Goal: Information Seeking & Learning: Learn about a topic

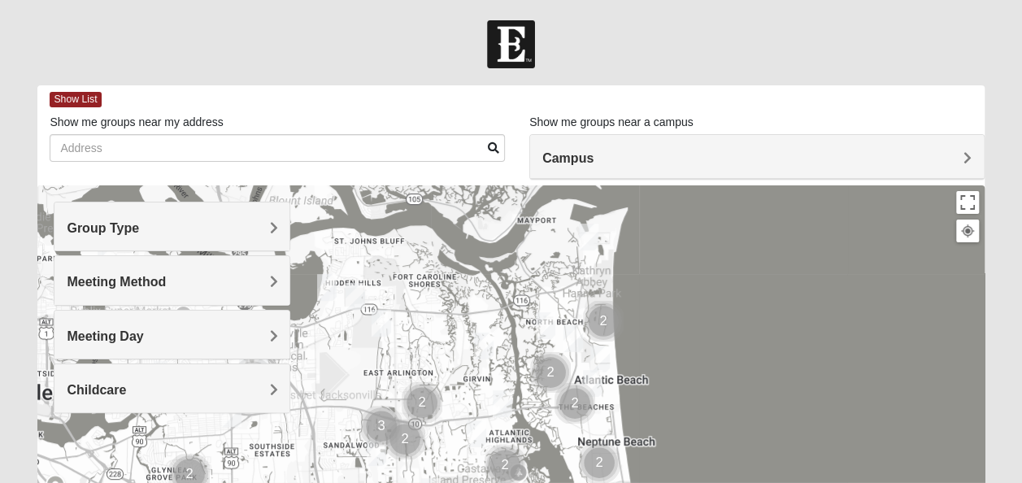
click at [139, 224] on span "Group Type" at bounding box center [103, 228] width 72 height 14
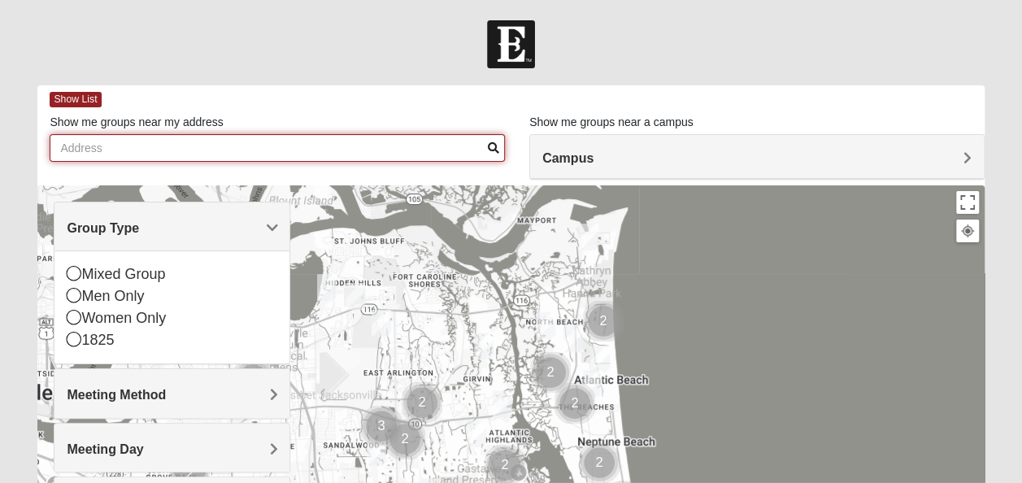
click at [89, 143] on input "Show me groups near my address" at bounding box center [277, 148] width 455 height 28
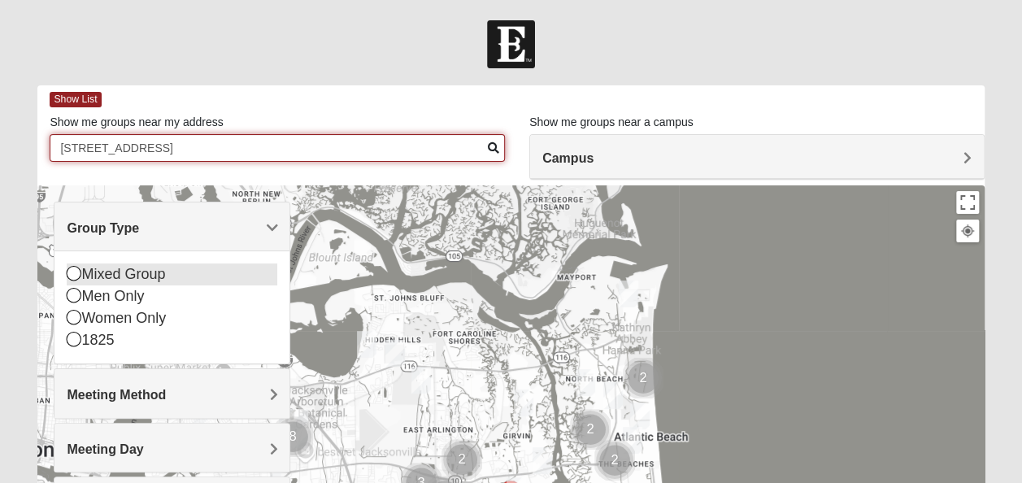
type input "[STREET_ADDRESS]"
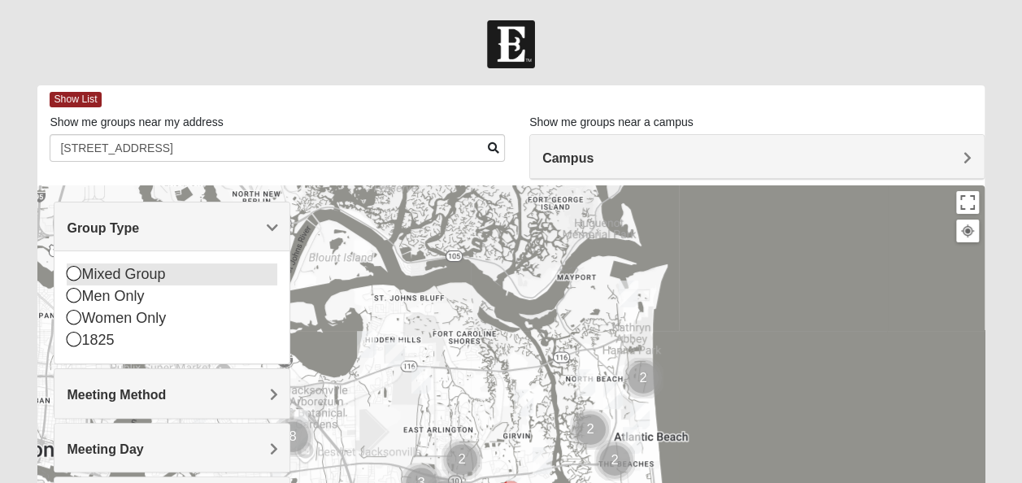
click at [73, 270] on icon at bounding box center [74, 273] width 15 height 15
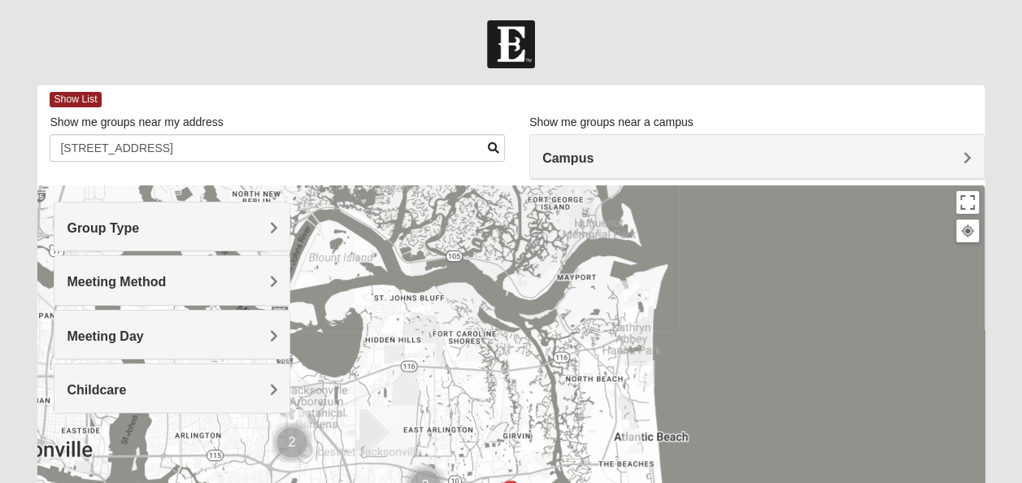
click at [632, 439] on img "Mixed Dennis 32233" at bounding box center [633, 440] width 20 height 27
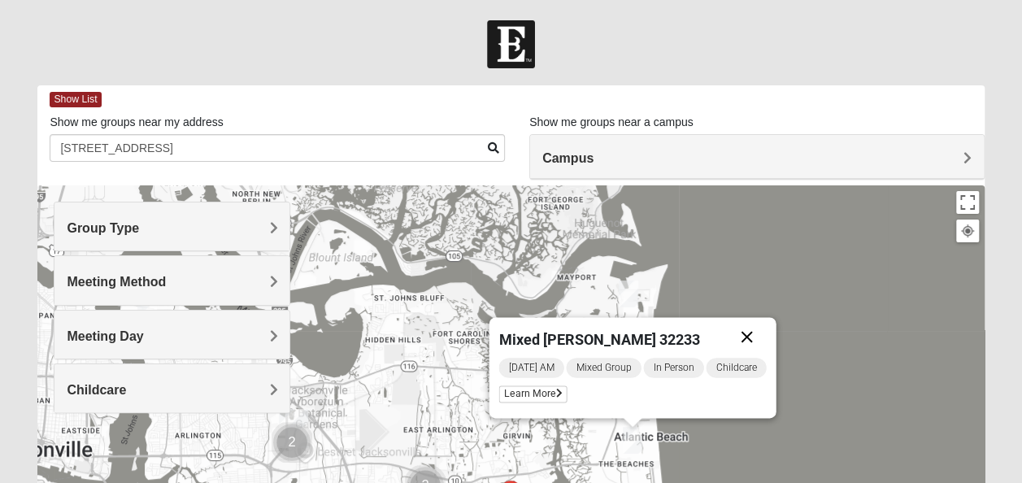
click at [746, 334] on button "Close" at bounding box center [746, 336] width 39 height 39
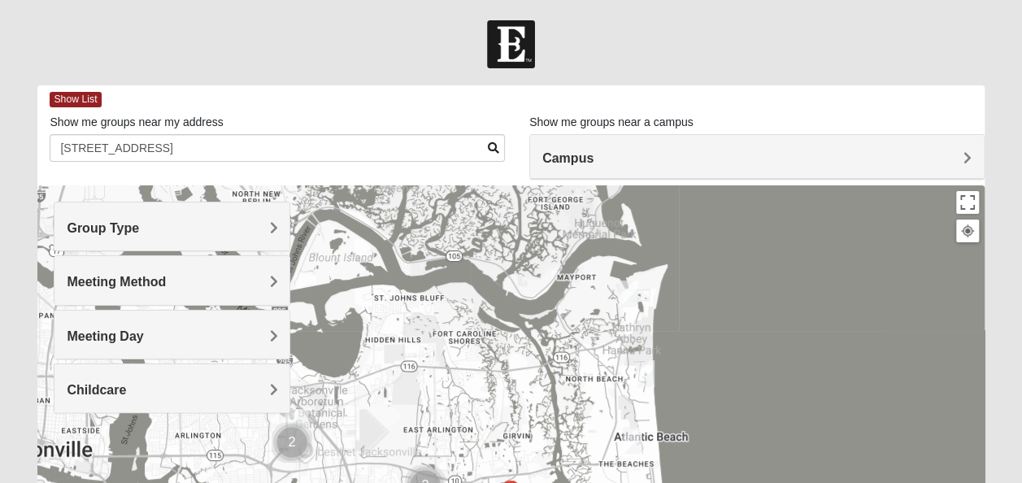
click at [642, 372] on img "Mixed Lammie 32233" at bounding box center [645, 373] width 20 height 27
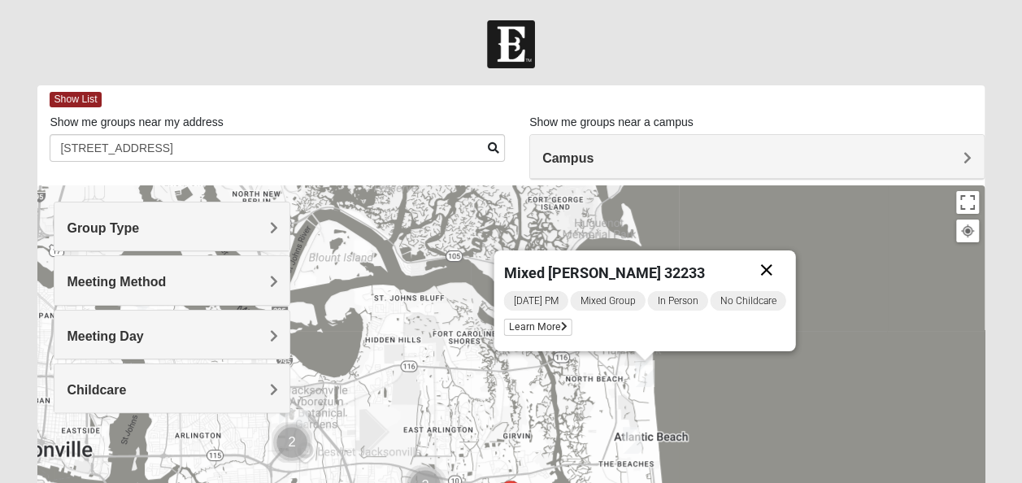
click at [767, 267] on button "Close" at bounding box center [766, 269] width 39 height 39
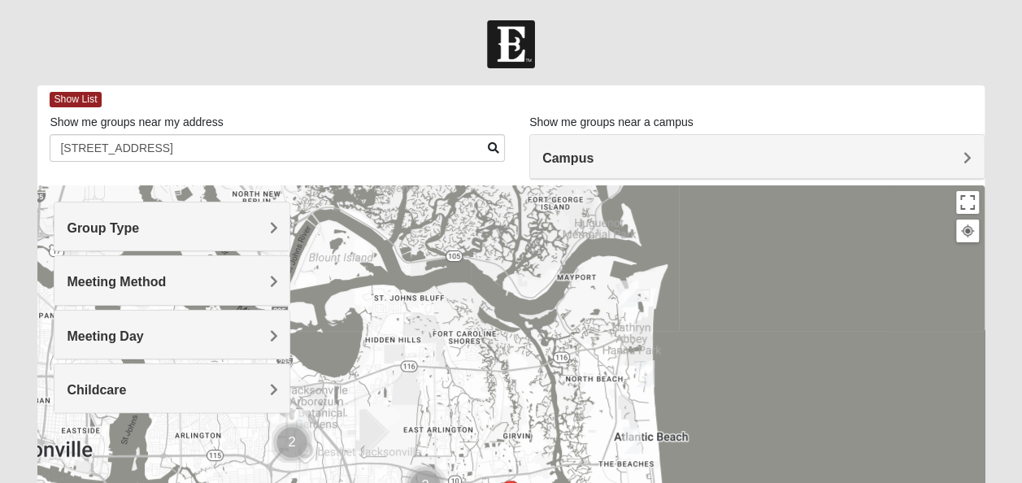
click at [624, 302] on img "Mixed Reed-Watkins 32266" at bounding box center [629, 293] width 20 height 27
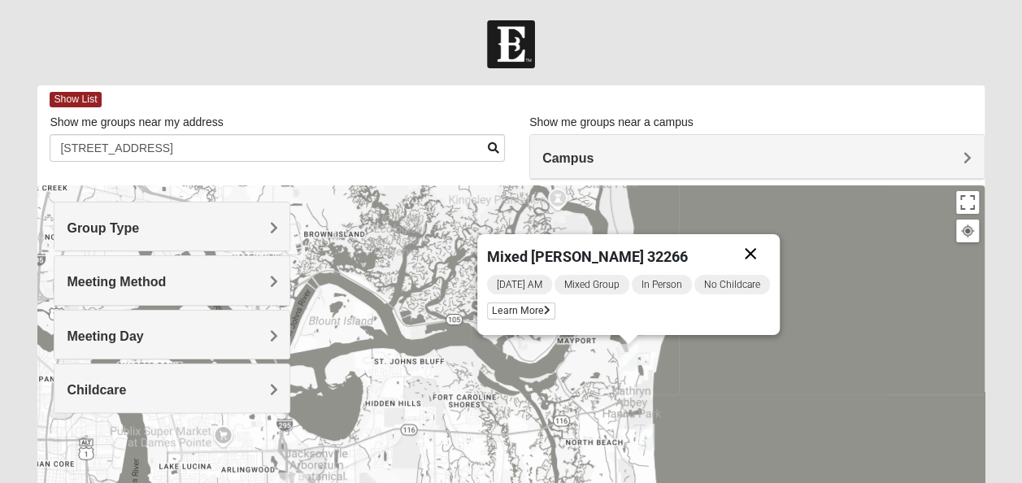
click at [758, 252] on button "Close" at bounding box center [750, 253] width 39 height 39
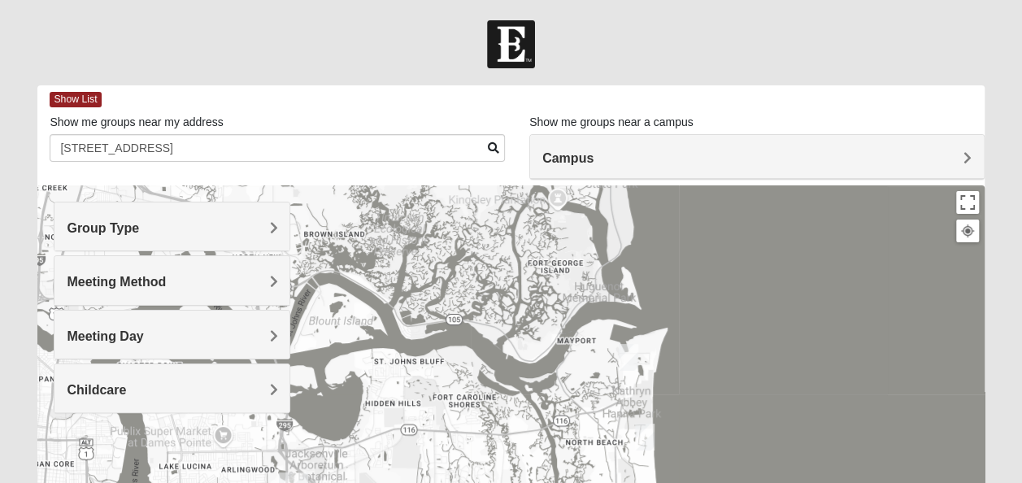
click at [279, 223] on div "Group Type" at bounding box center [171, 226] width 235 height 48
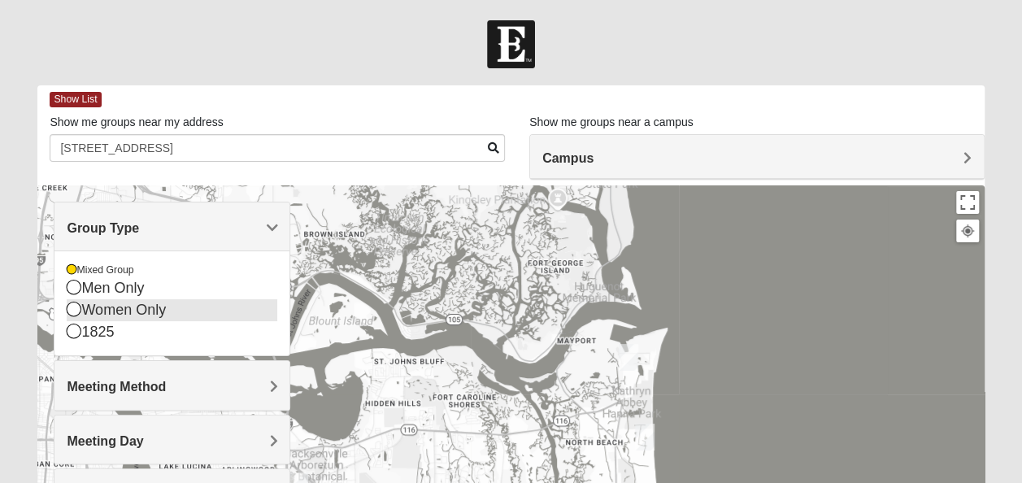
click at [76, 302] on icon at bounding box center [74, 309] width 15 height 15
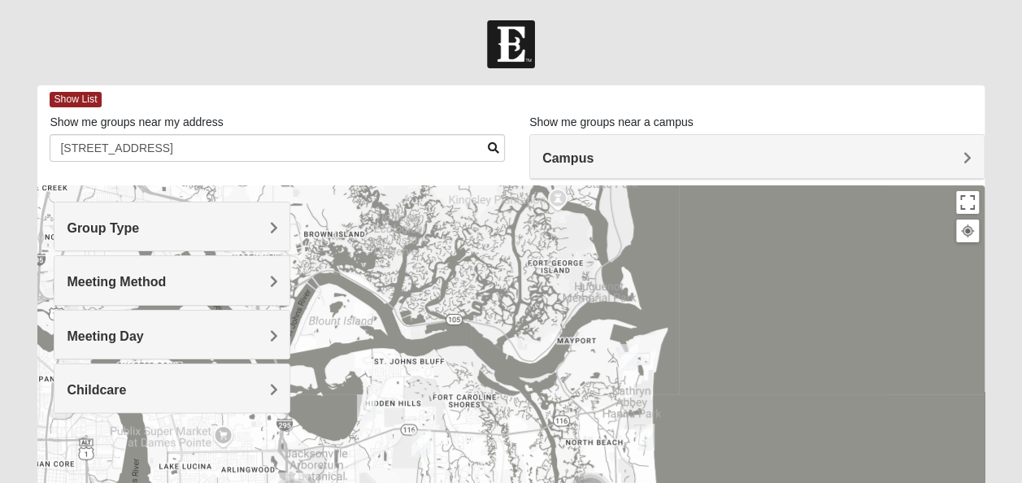
click at [624, 362] on img "Mixed Reed-Watkins 32266" at bounding box center [629, 357] width 20 height 27
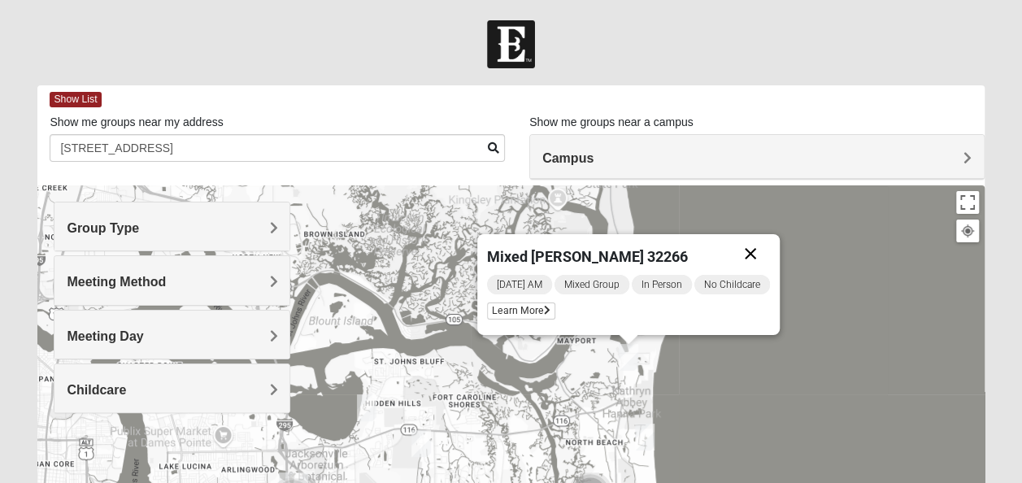
click at [756, 253] on button "Close" at bounding box center [750, 253] width 39 height 39
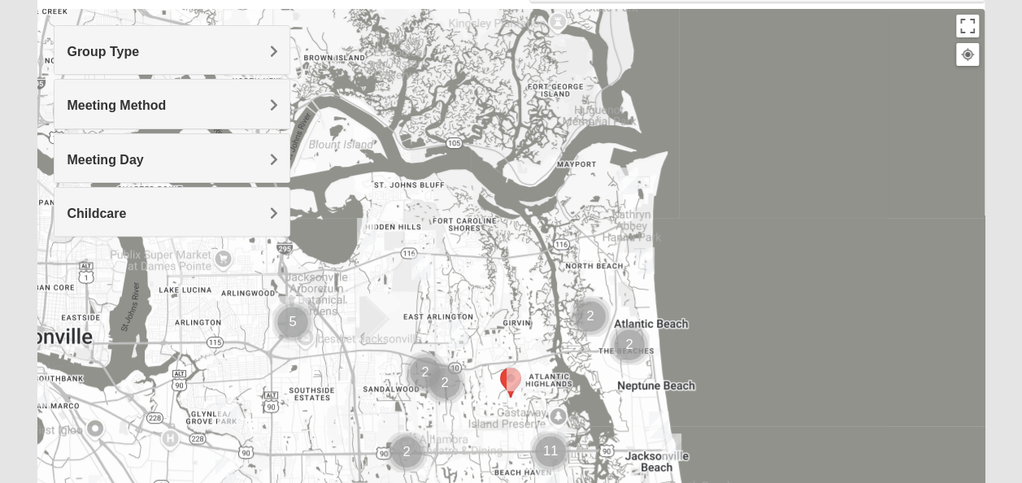
scroll to position [180, 0]
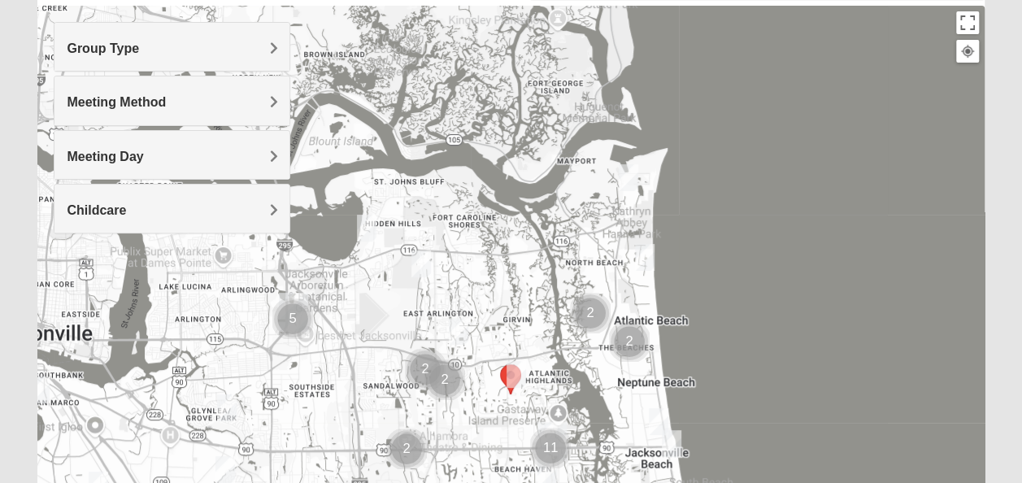
click at [645, 261] on img "Mixed Lammie 32233" at bounding box center [645, 257] width 20 height 27
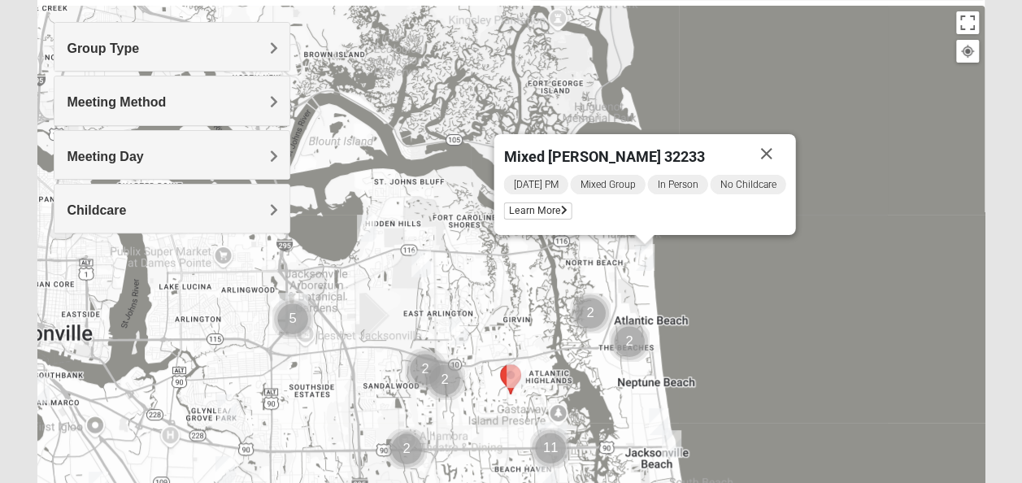
click at [740, 271] on div "Mixed [PERSON_NAME] 32233 [DATE] PM Mixed Group In Person No Childcare Learn Mo…" at bounding box center [510, 331] width 946 height 650
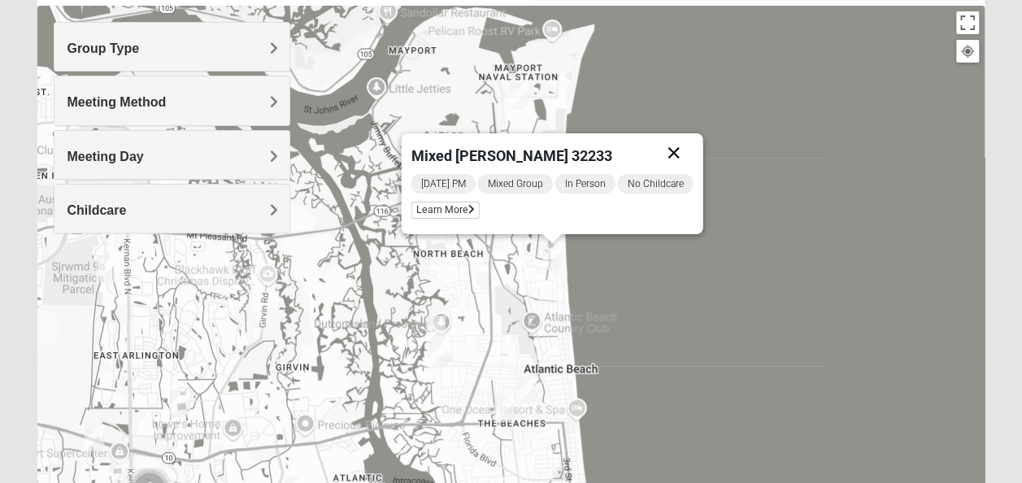
click at [676, 148] on button "Close" at bounding box center [673, 152] width 39 height 39
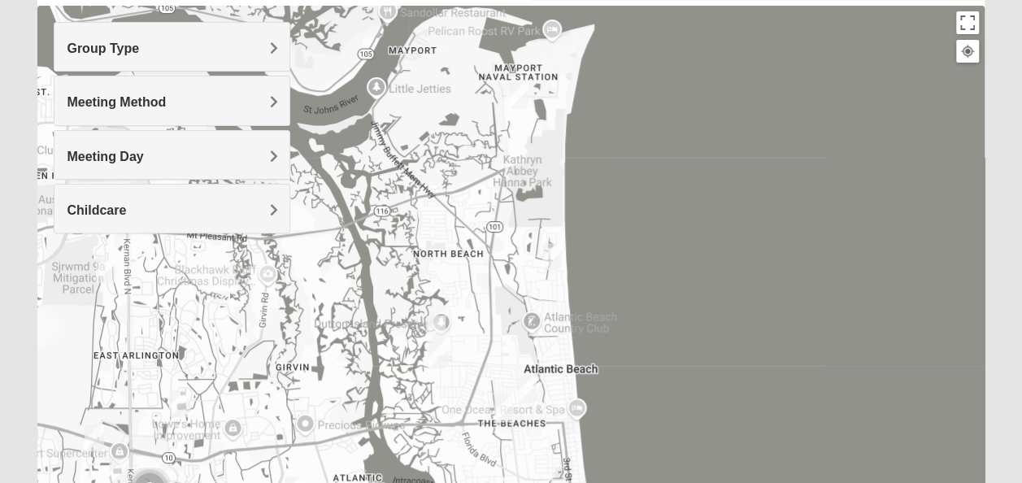
click at [522, 91] on img "Mixed Reed-Watkins 32266" at bounding box center [519, 95] width 20 height 27
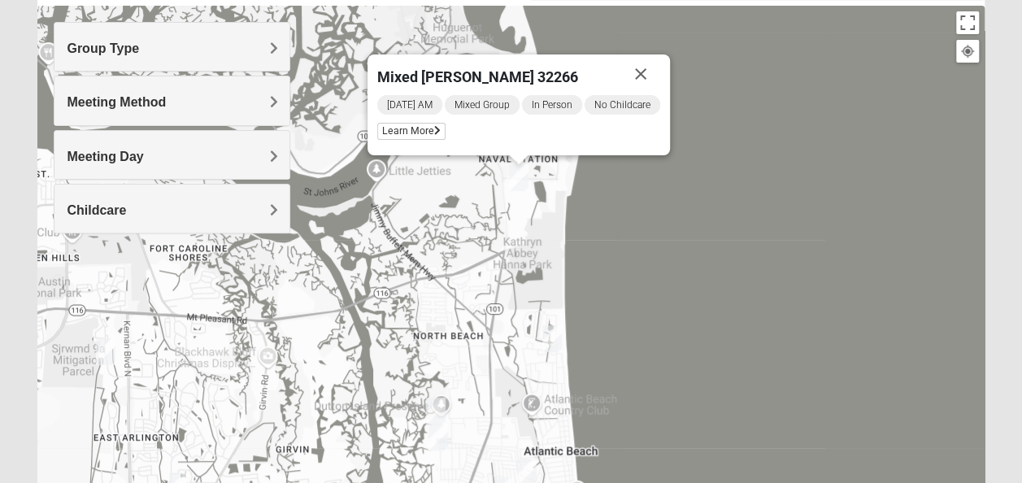
click at [517, 179] on img "Mixed Reed-Watkins 32266" at bounding box center [519, 177] width 20 height 27
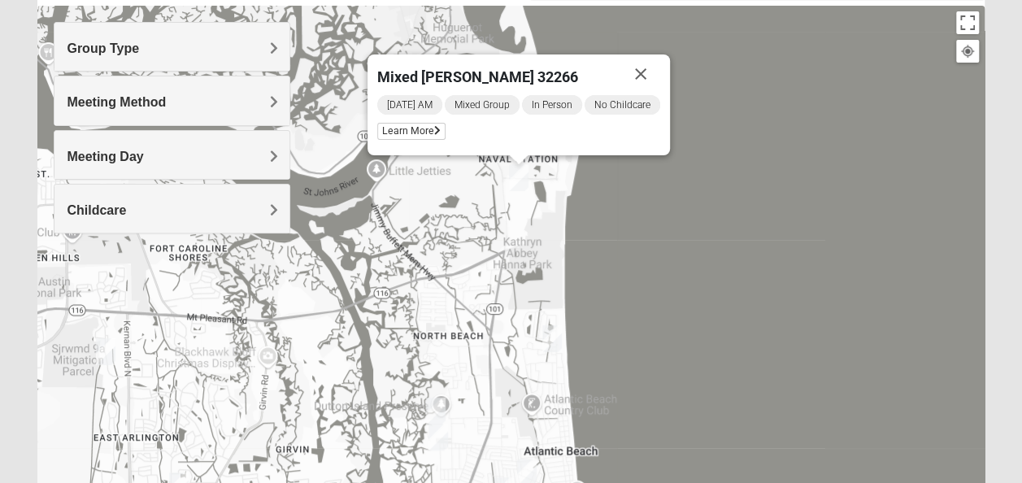
click at [523, 176] on img "Mixed Reed-Watkins 32266" at bounding box center [519, 177] width 20 height 27
click at [967, 26] on button "Toggle fullscreen view" at bounding box center [967, 22] width 23 height 23
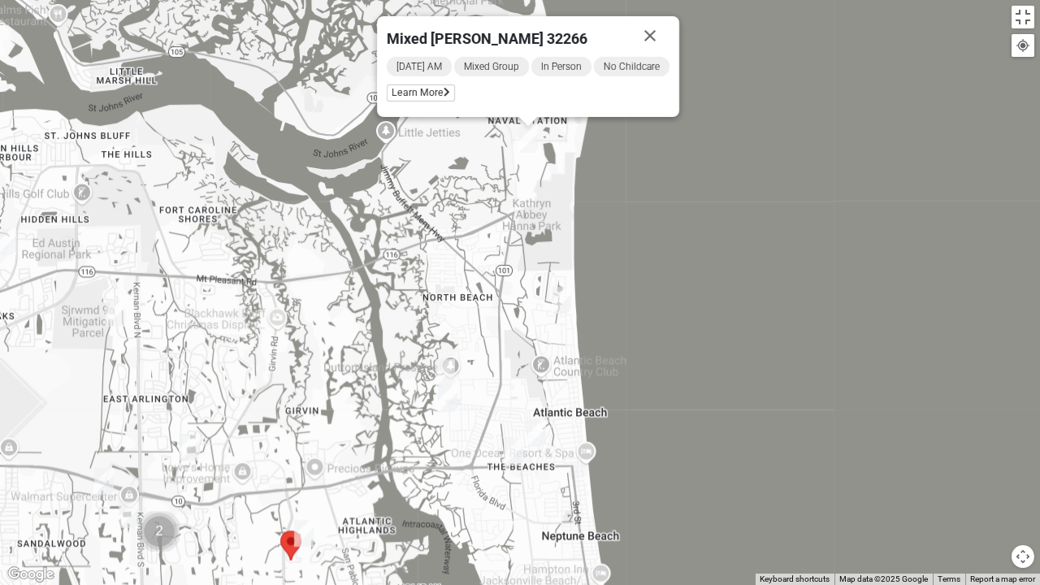
click at [970, 86] on div "Mixed [PERSON_NAME] 32266 [DATE] AM Mixed Group In Person No Childcare Learn Mo…" at bounding box center [520, 292] width 1040 height 585
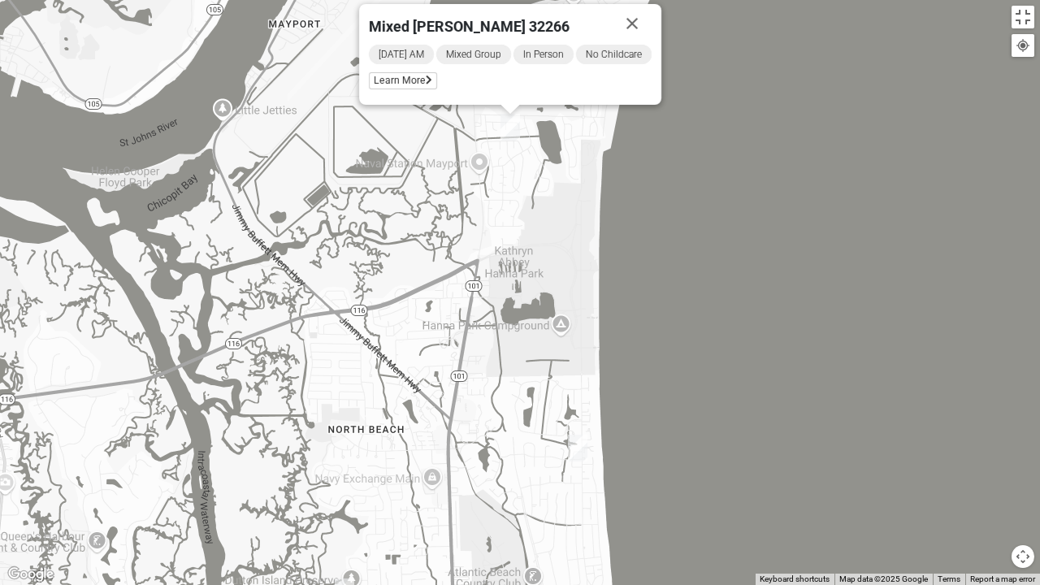
drag, startPoint x: 132, startPoint y: 312, endPoint x: 560, endPoint y: 234, distance: 434.6
click at [560, 234] on div "Mixed [PERSON_NAME] 32266 [DATE] AM Mixed Group In Person No Childcare Learn Mo…" at bounding box center [520, 292] width 1040 height 585
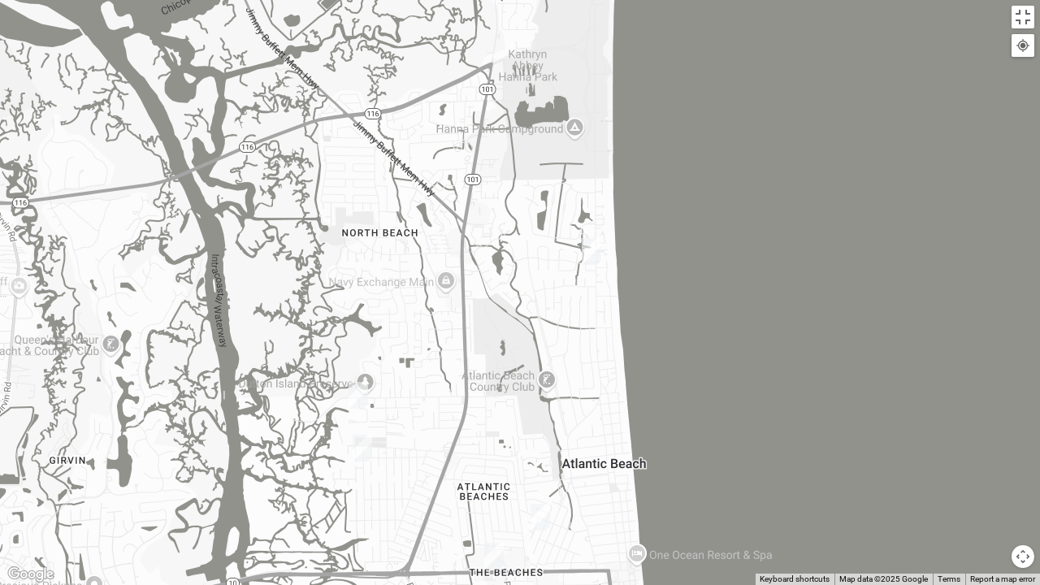
drag, startPoint x: 520, startPoint y: 471, endPoint x: 534, endPoint y: 273, distance: 198.8
click at [534, 273] on div "Mixed [PERSON_NAME] 32266 [DATE] AM Mixed Group In Person No Childcare Learn Mo…" at bounding box center [520, 292] width 1040 height 585
click at [367, 405] on img "Womens Gatch 32233" at bounding box center [359, 395] width 20 height 27
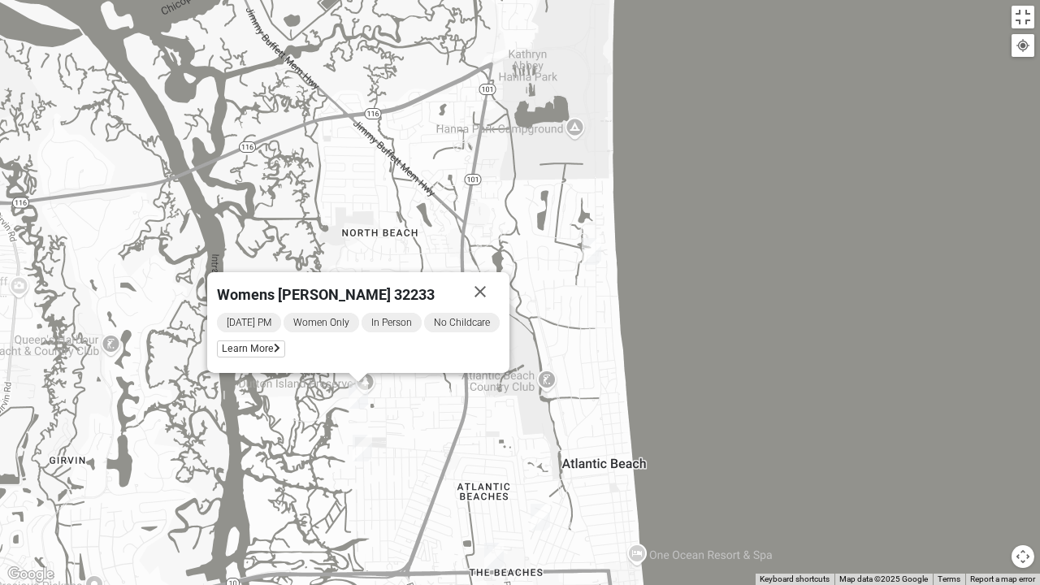
click at [373, 388] on div "Womens [PERSON_NAME] 32233 [DATE] PM Women Only In Person No Childcare Learn Mo…" at bounding box center [520, 292] width 1040 height 585
click at [373, 387] on div "Womens [PERSON_NAME] 32233 [DATE] PM Women Only In Person No Childcare Learn Mo…" at bounding box center [520, 292] width 1040 height 585
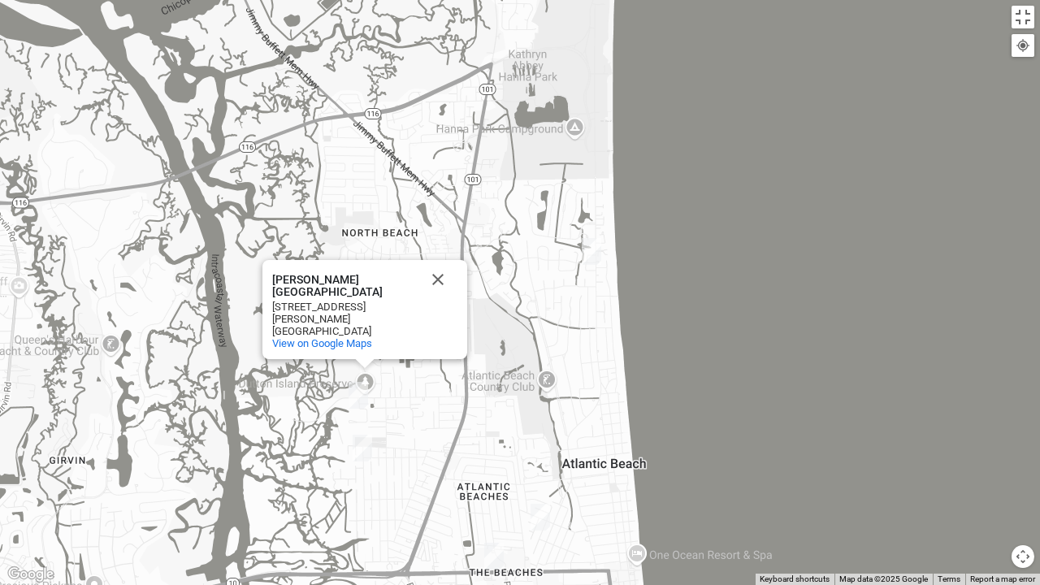
click at [373, 387] on div "[PERSON_NAME][GEOGRAPHIC_DATA][PERSON_NAME] [STREET_ADDRESS][PERSON_NAME] View …" at bounding box center [520, 292] width 1040 height 585
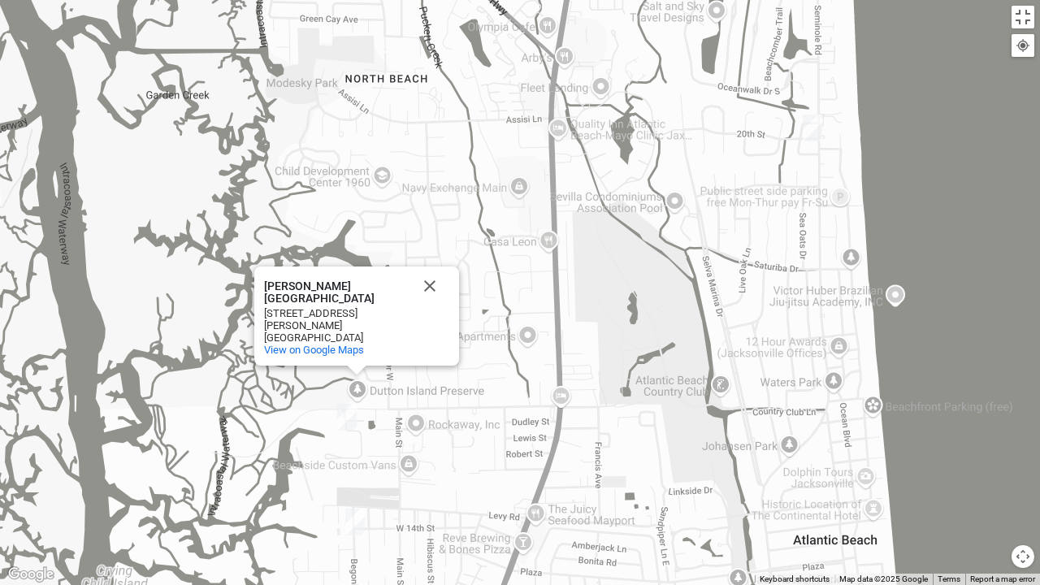
click at [353, 482] on img "Womens Simmons 32233" at bounding box center [355, 522] width 20 height 27
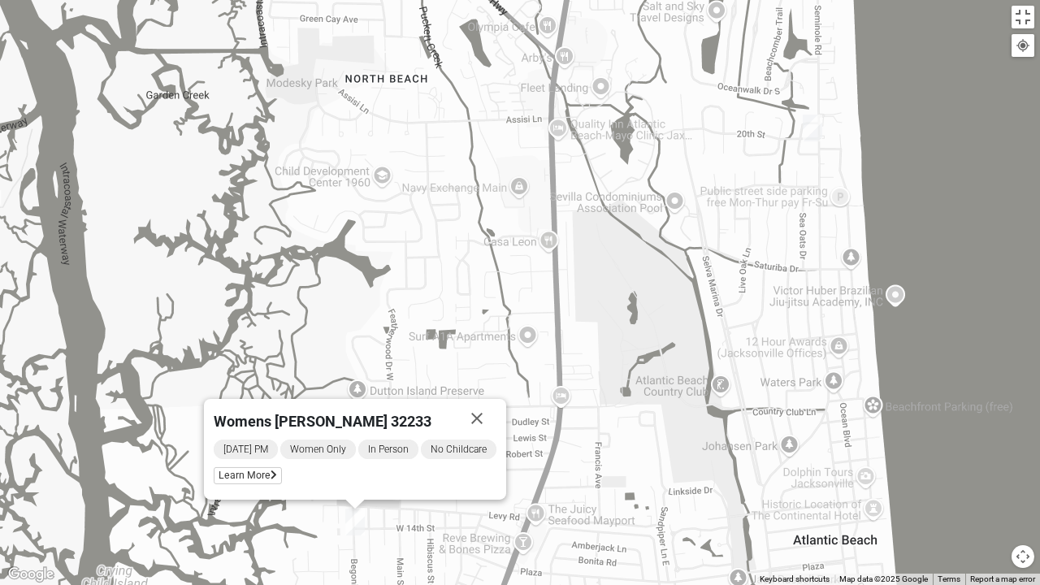
click at [353, 482] on img "Womens Simmons 32233" at bounding box center [355, 522] width 20 height 27
click at [377, 482] on div "To navigate, press the arrow keys. Womens [PERSON_NAME] 32233 [DATE] PM Women O…" at bounding box center [520, 292] width 1040 height 585
click at [354, 482] on div "Womens [PERSON_NAME] 32233 [DATE] PM Women Only In Person No Childcare Learn Mo…" at bounding box center [520, 292] width 1040 height 585
click at [339, 482] on div "Womens [PERSON_NAME] 32233 [DATE] PM Women Only In Person No Childcare Learn Mo…" at bounding box center [520, 292] width 1040 height 585
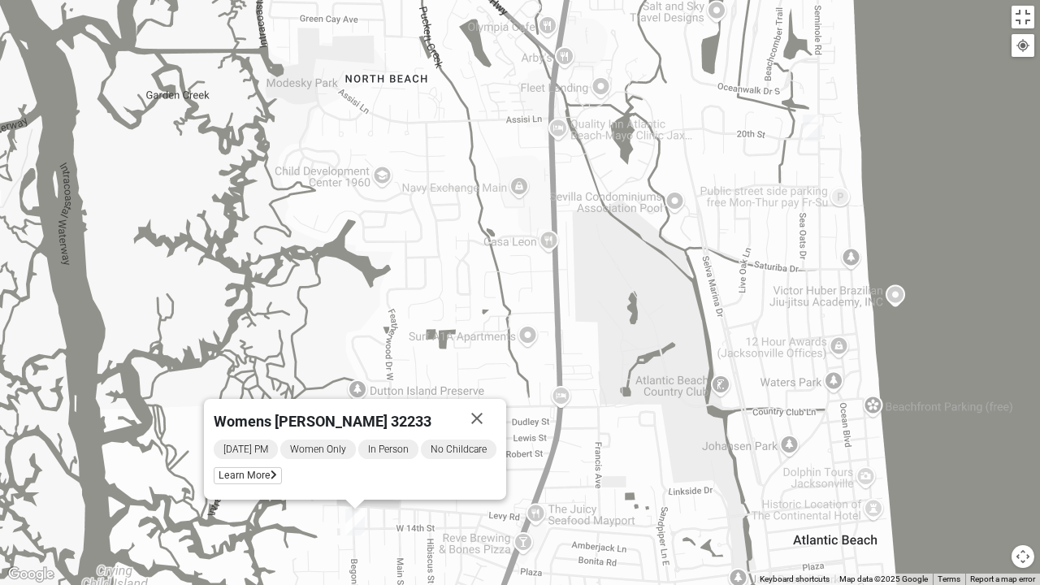
click at [813, 129] on img "Mixed Lammie 32233" at bounding box center [813, 128] width 20 height 27
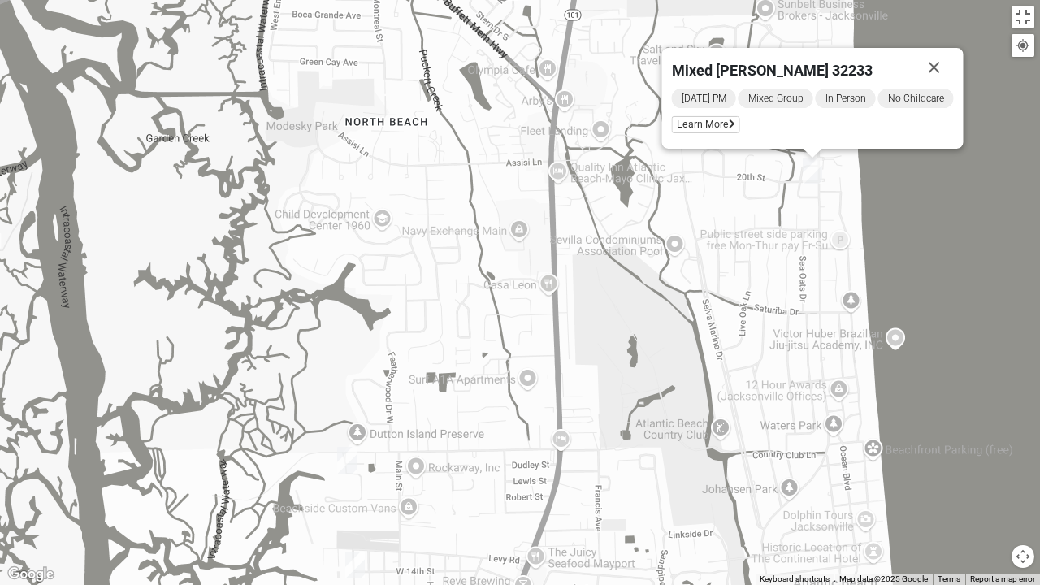
click at [819, 180] on img "Mixed Lammie 32233" at bounding box center [813, 171] width 20 height 27
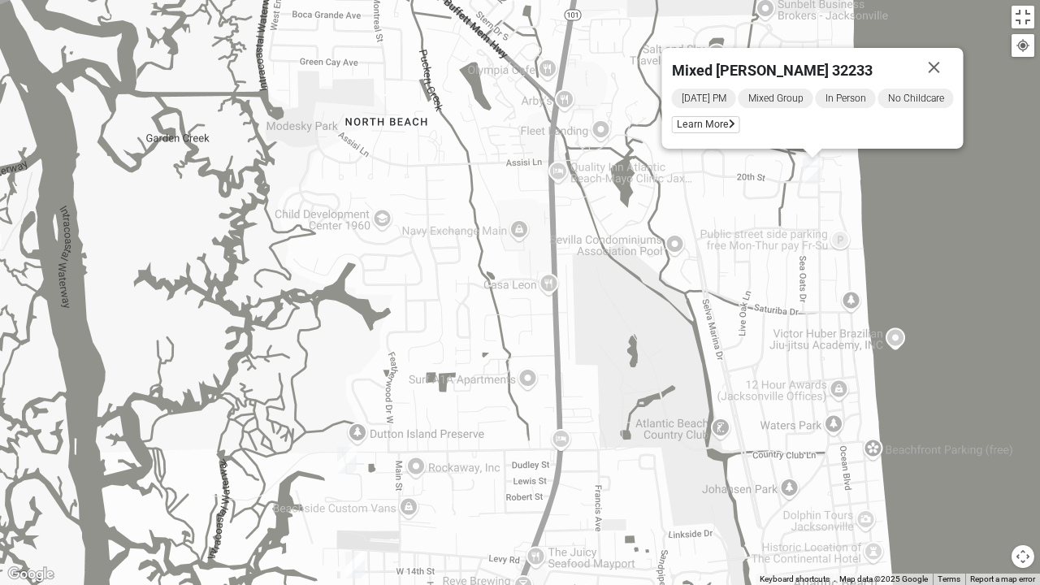
click at [819, 180] on img "Mixed Lammie 32233" at bounding box center [813, 171] width 20 height 27
click at [809, 181] on img "Mixed Lammie 32233" at bounding box center [813, 171] width 20 height 27
click at [808, 167] on img "Mixed Lammie 32233" at bounding box center [813, 171] width 20 height 27
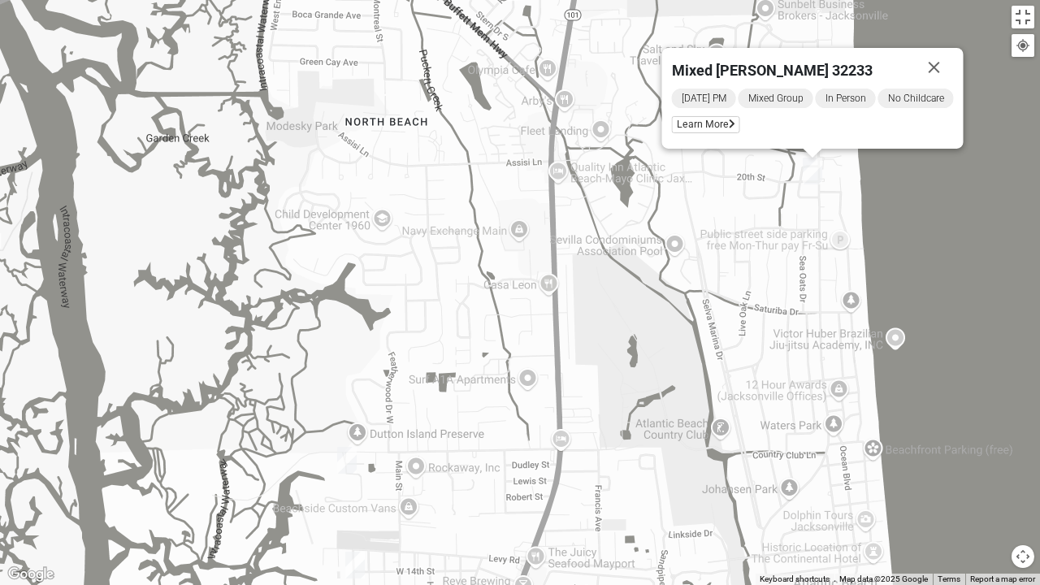
click at [808, 167] on img "Mixed Lammie 32233" at bounding box center [813, 171] width 20 height 27
click at [812, 189] on div "Mixed [PERSON_NAME] 32233 [DATE] PM Mixed Group In Person No Childcare Learn Mo…" at bounding box center [520, 292] width 1040 height 585
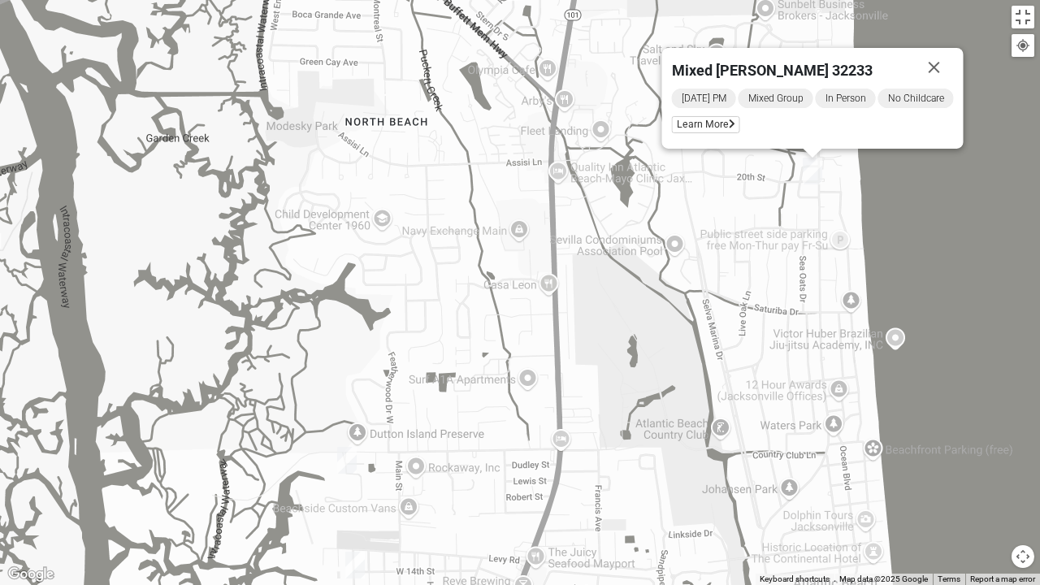
click at [812, 189] on div "Mixed [PERSON_NAME] 32233 [DATE] PM Mixed Group In Person No Childcare Learn Mo…" at bounding box center [520, 292] width 1040 height 585
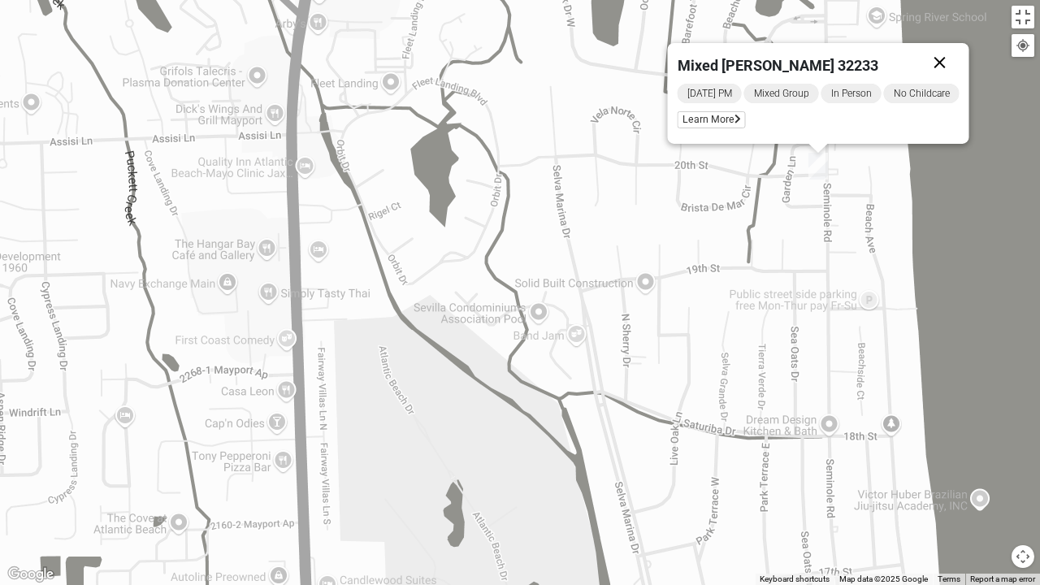
click at [943, 59] on button "Close" at bounding box center [940, 62] width 39 height 39
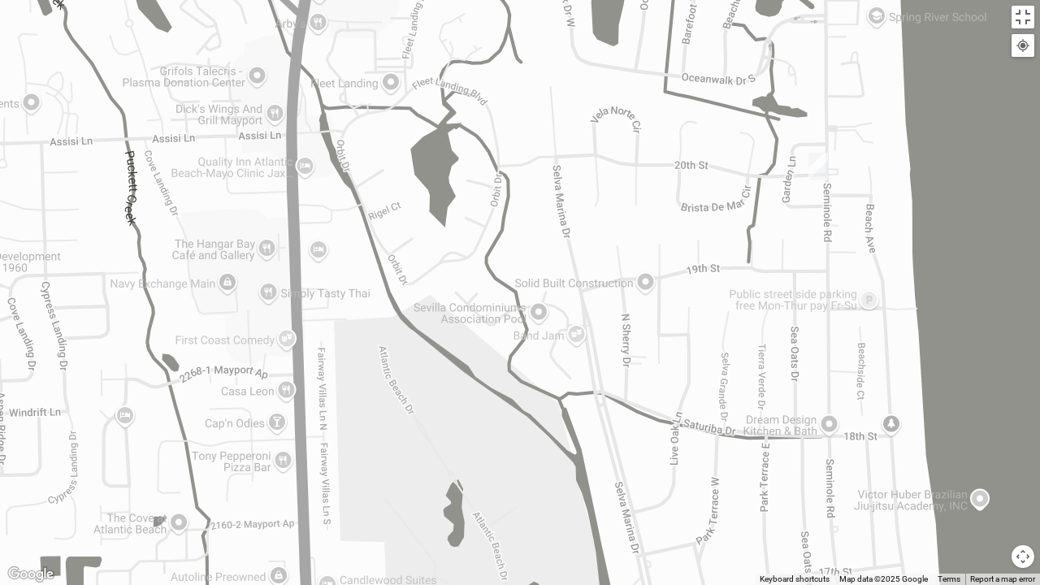
click at [1020, 482] on button "Map camera controls" at bounding box center [1023, 556] width 23 height 23
click at [999, 482] on button "Zoom out" at bounding box center [994, 556] width 23 height 23
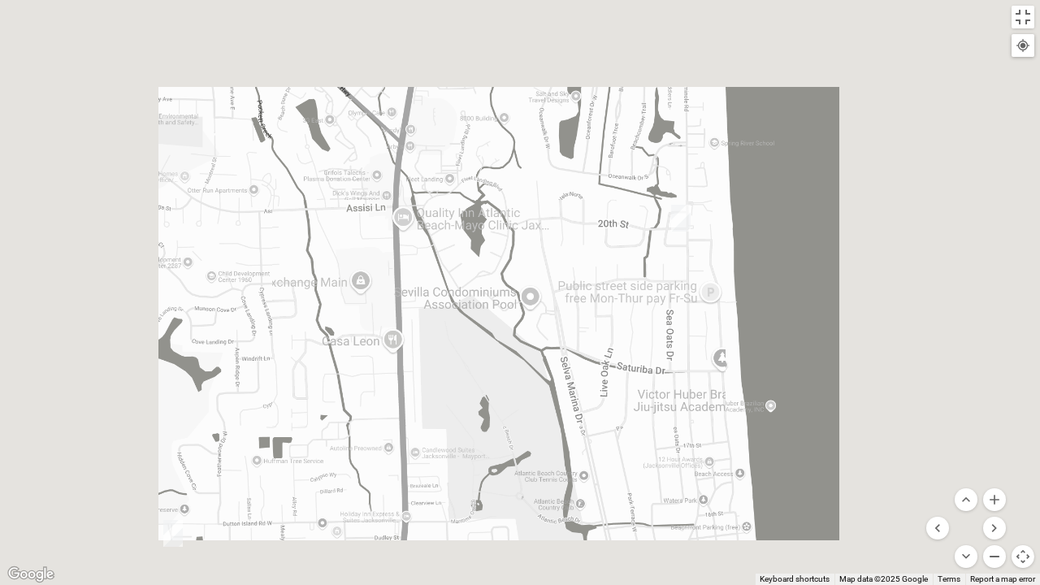
click at [999, 482] on button "Zoom out" at bounding box center [994, 556] width 23 height 23
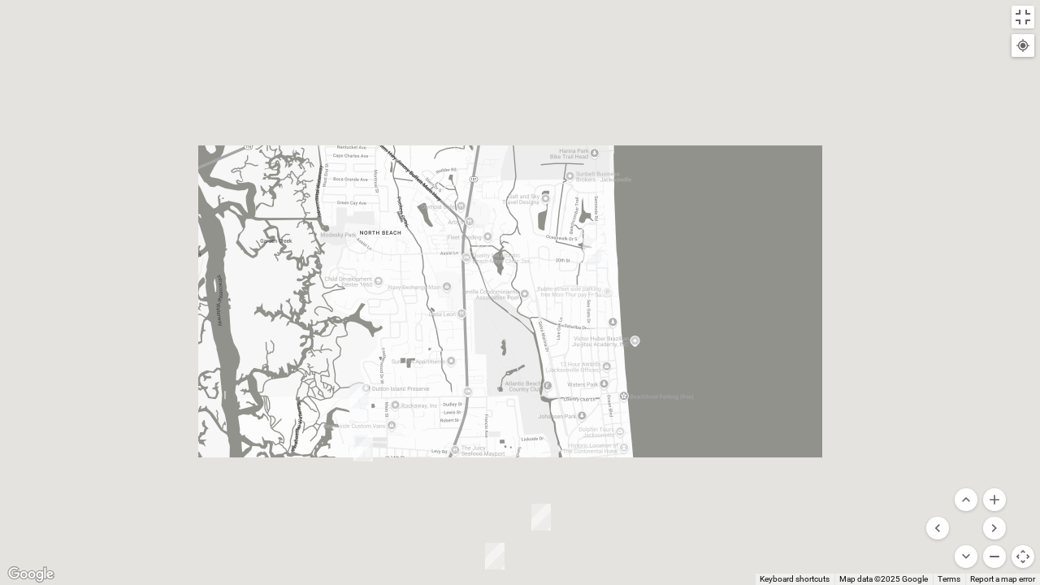
click at [999, 482] on button "Zoom out" at bounding box center [994, 556] width 23 height 23
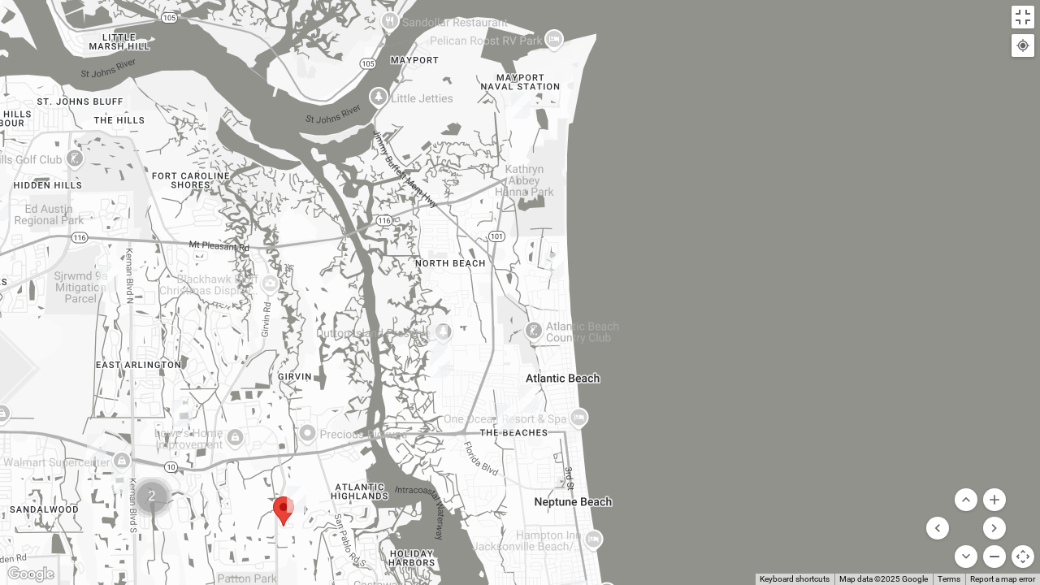
click at [999, 482] on button "Zoom out" at bounding box center [994, 556] width 23 height 23
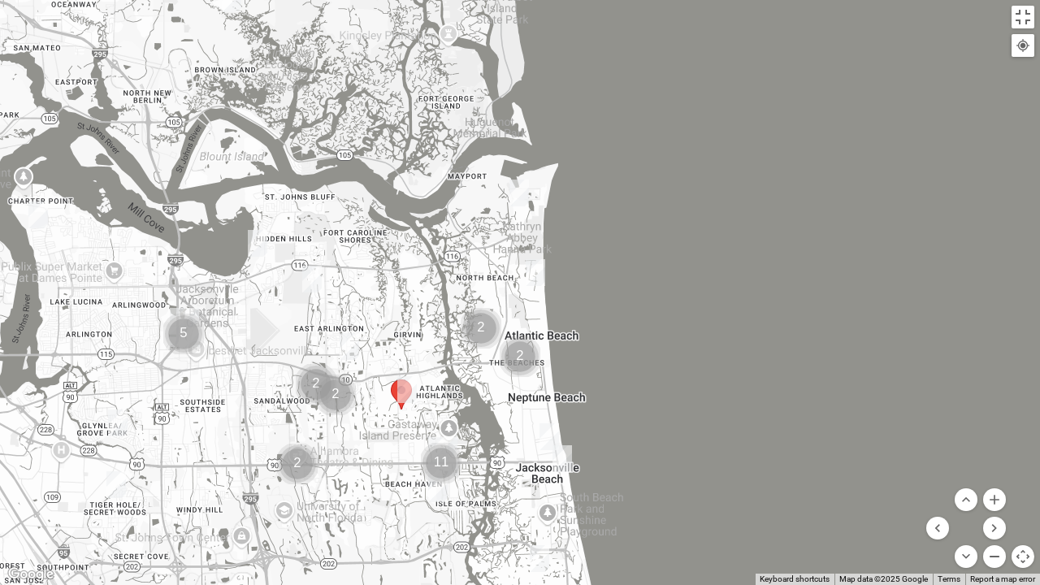
click at [999, 482] on button "Zoom out" at bounding box center [994, 556] width 23 height 23
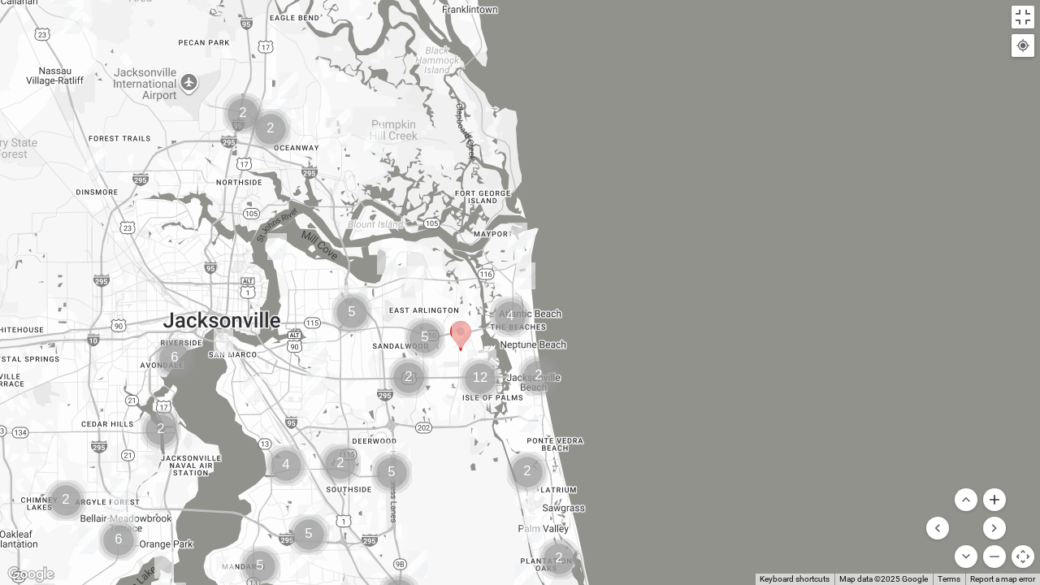
click at [992, 482] on button "Zoom in" at bounding box center [994, 499] width 23 height 23
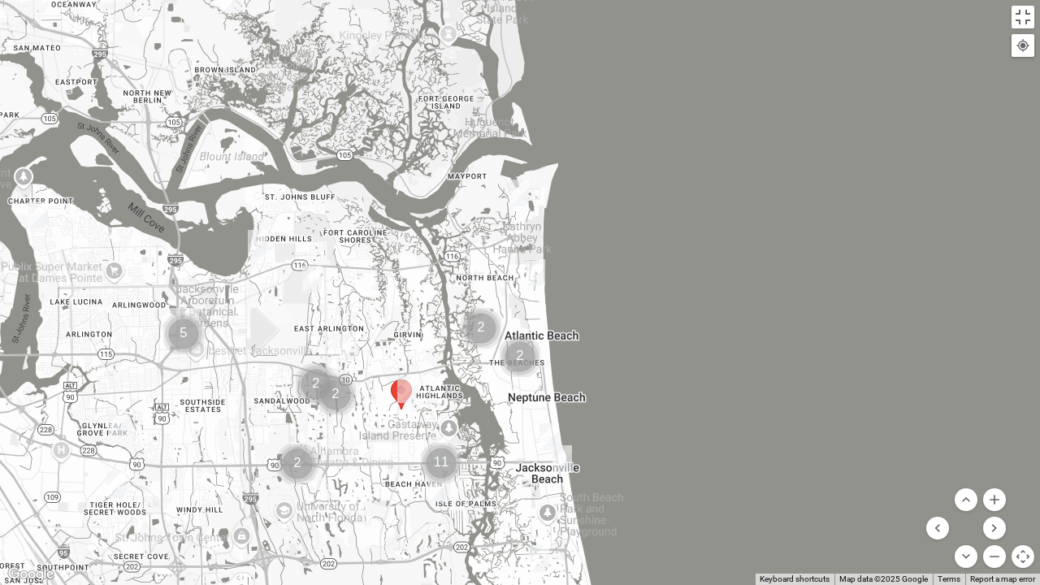
click at [439, 482] on img "Mixed Irish 32224" at bounding box center [438, 488] width 20 height 27
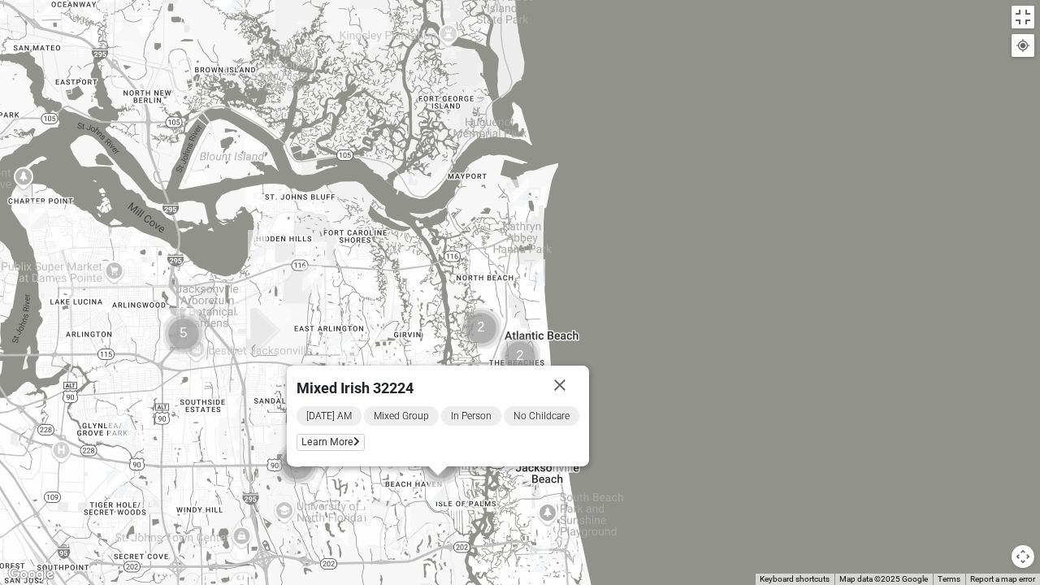
click at [439, 482] on img "Mixed Irish 32224" at bounding box center [438, 488] width 20 height 27
click at [449, 482] on div "To navigate, press the arrow keys. Mixed Irish 32224 [DATE] AM Mixed Group In P…" at bounding box center [520, 292] width 1040 height 585
click at [449, 482] on div "Mixed Irish 32224 [DATE] AM Mixed Group In Person No Childcare Learn More" at bounding box center [520, 292] width 1040 height 585
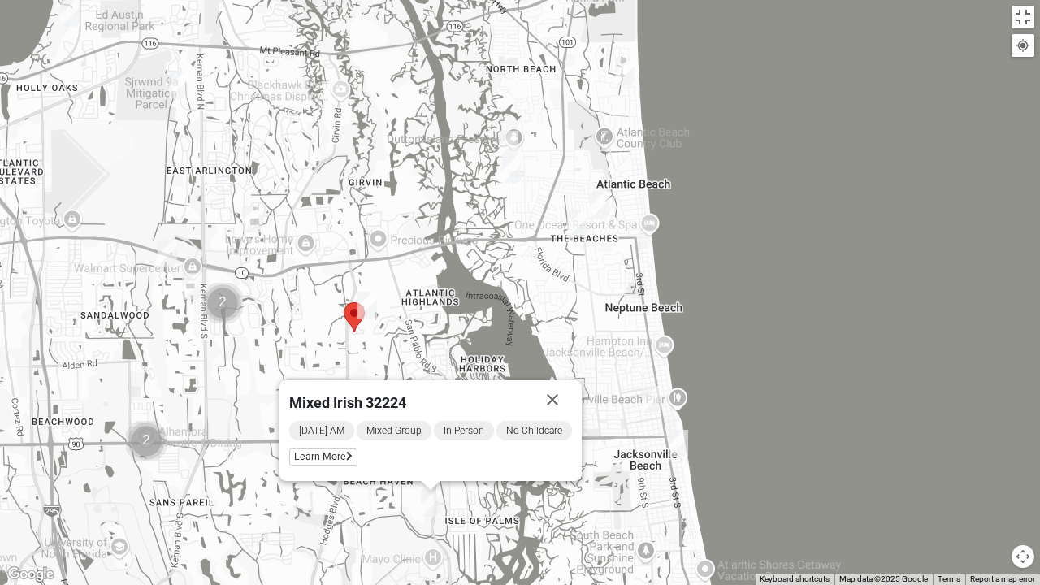
click at [449, 482] on div "Mixed Irish 32224 [DATE] AM Mixed Group In Person No Childcare Learn More" at bounding box center [520, 292] width 1040 height 585
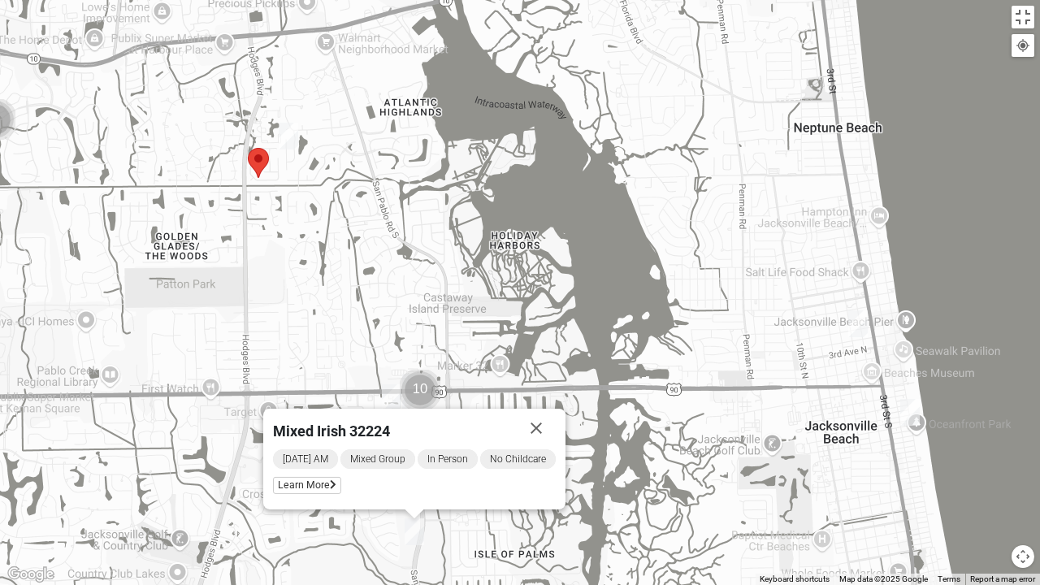
click at [421, 482] on img "Mixed Irish 32224" at bounding box center [415, 532] width 20 height 27
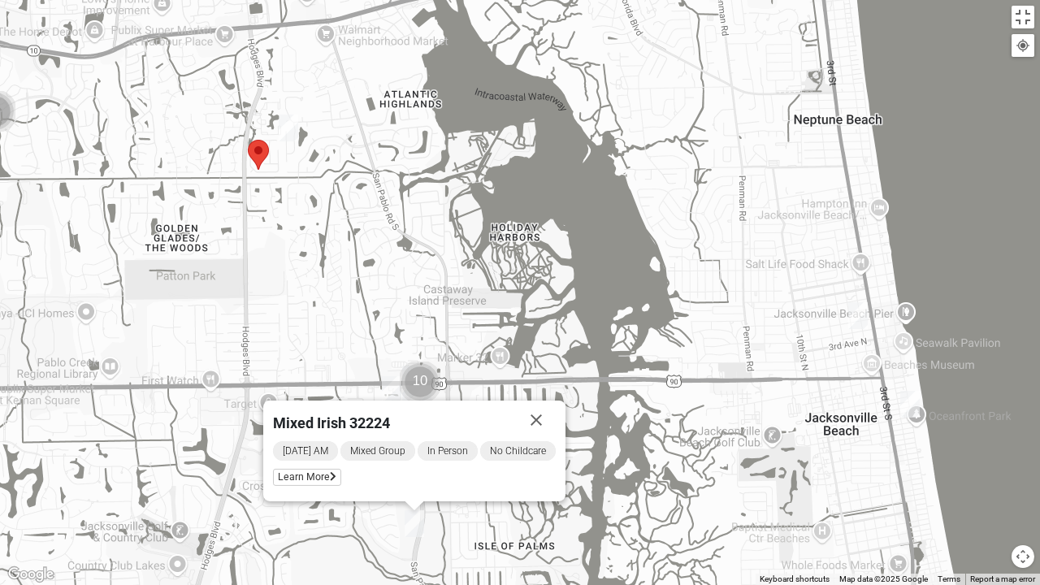
click at [421, 482] on img "Mixed Irish 32224" at bounding box center [415, 523] width 20 height 27
click at [1021, 12] on button "Toggle fullscreen view" at bounding box center [1023, 17] width 23 height 23
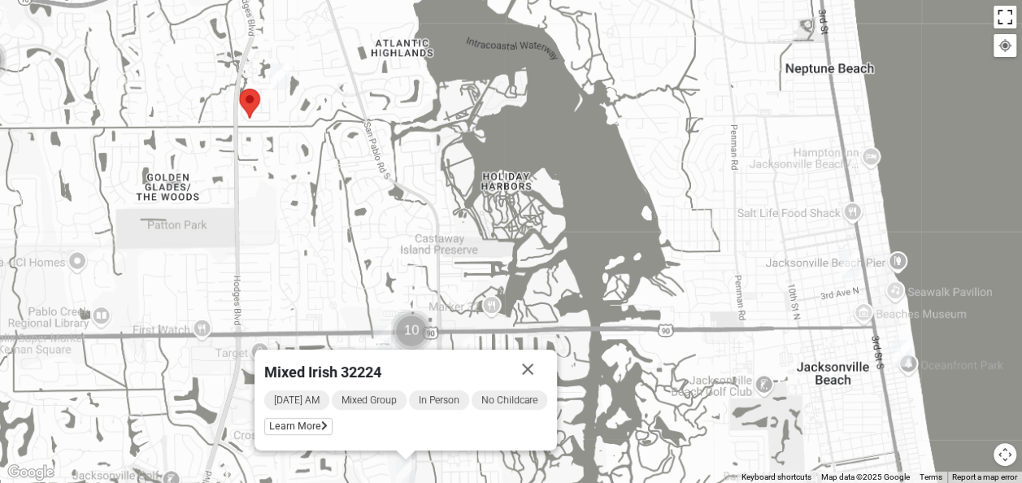
scroll to position [17, 0]
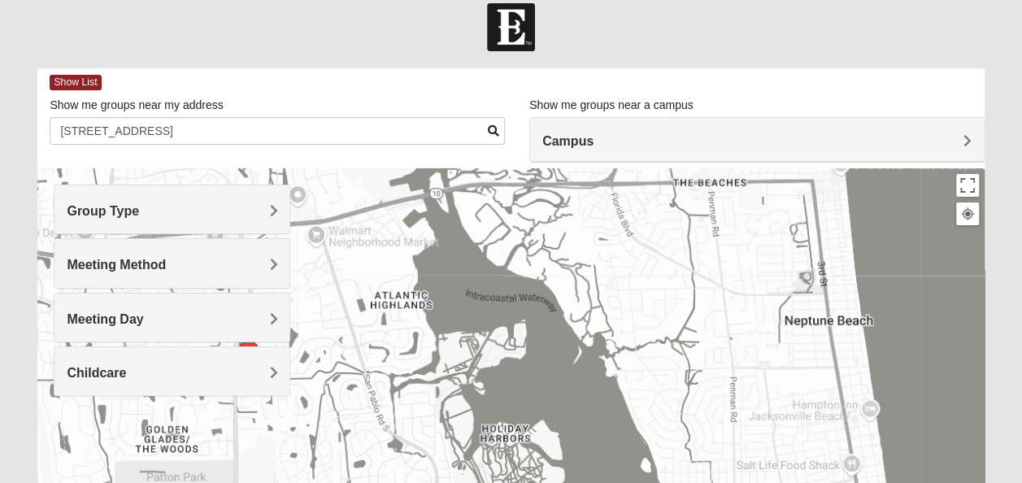
click at [143, 315] on span "Meeting Day" at bounding box center [105, 319] width 76 height 14
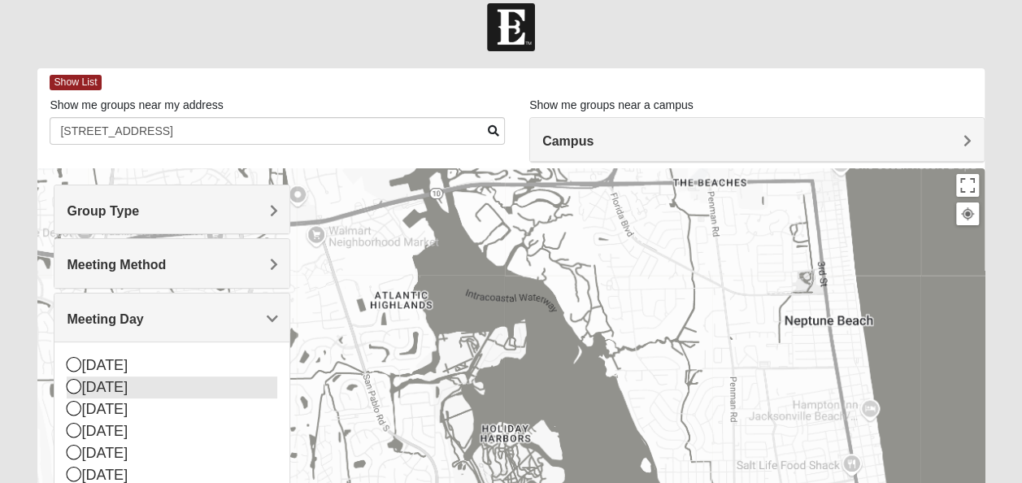
click at [75, 380] on icon at bounding box center [74, 386] width 15 height 15
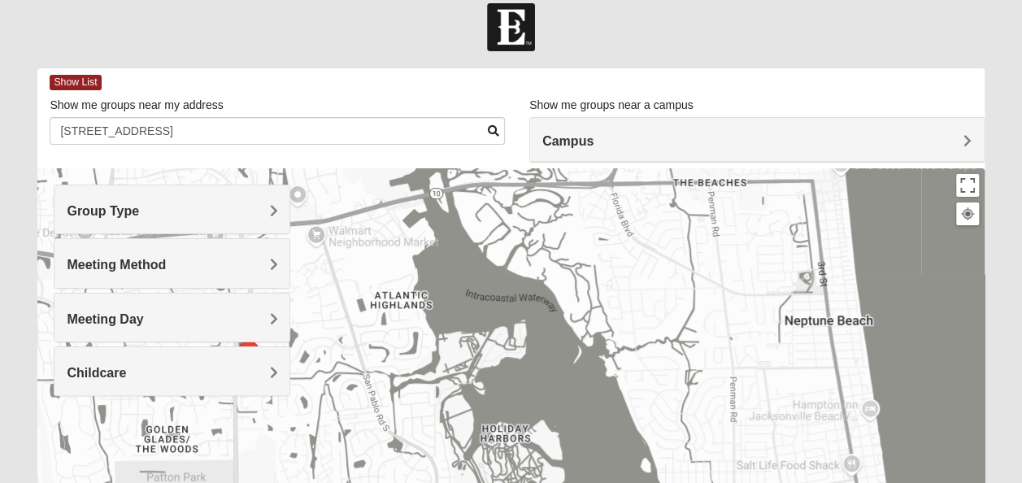
click at [964, 132] on div "Campus" at bounding box center [757, 140] width 454 height 44
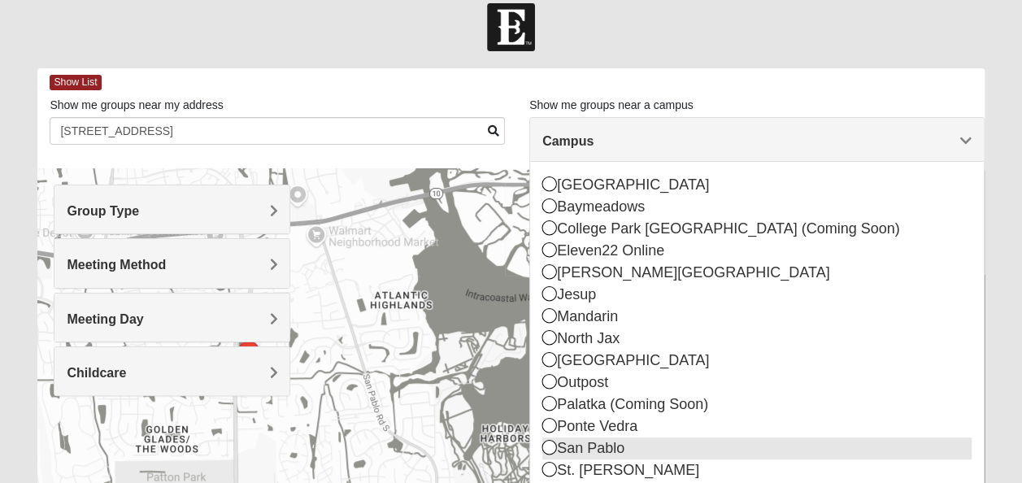
click at [552, 445] on icon at bounding box center [549, 447] width 15 height 15
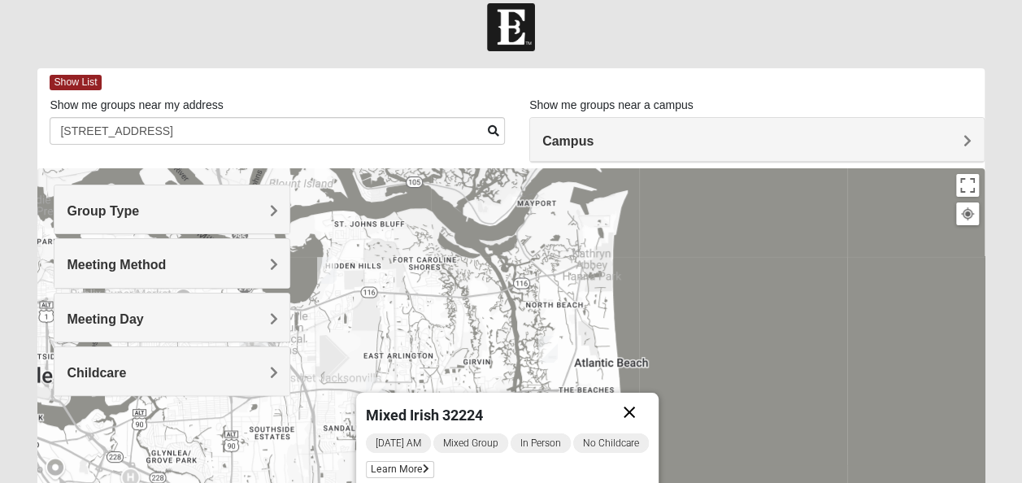
click at [632, 408] on button "Close" at bounding box center [629, 412] width 39 height 39
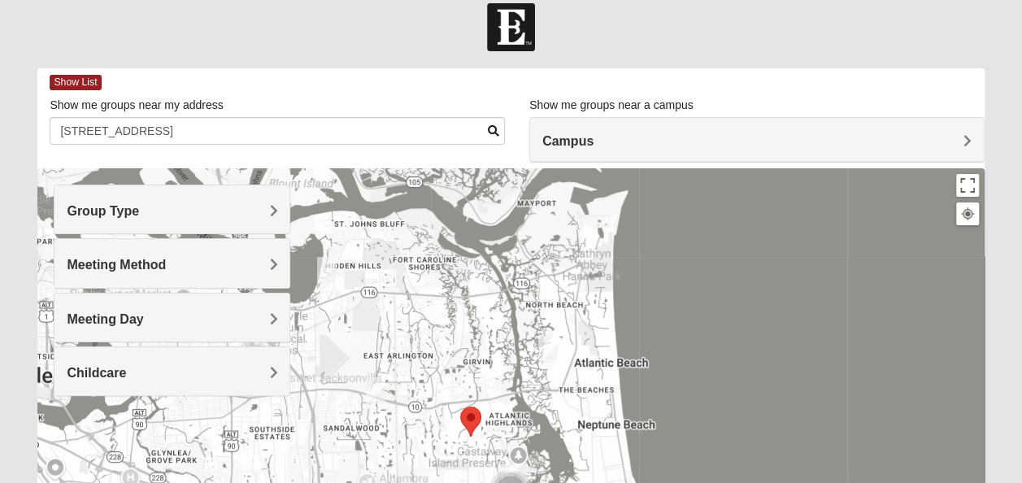
click at [332, 269] on img "Traditional Womens DeLoach 32225" at bounding box center [327, 270] width 20 height 27
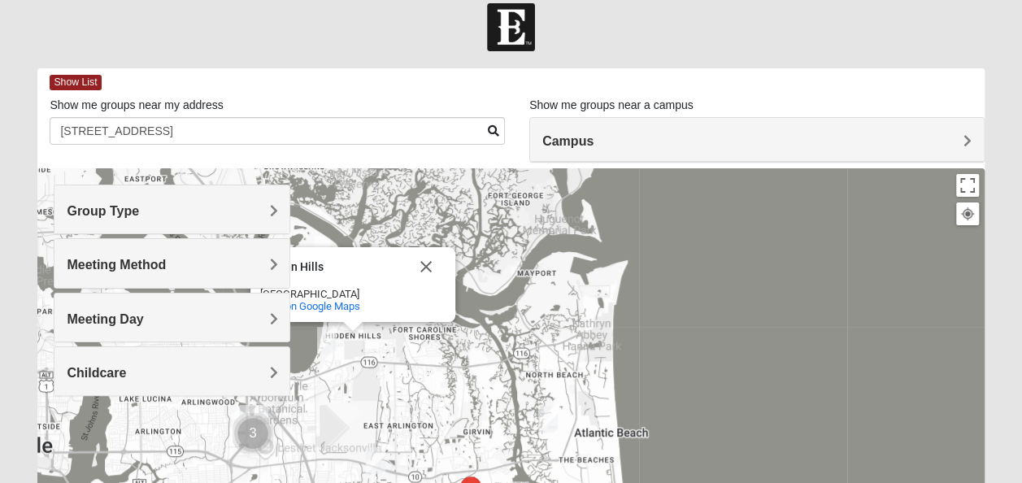
click at [327, 339] on img "Traditional Womens DeLoach 32225" at bounding box center [327, 340] width 20 height 27
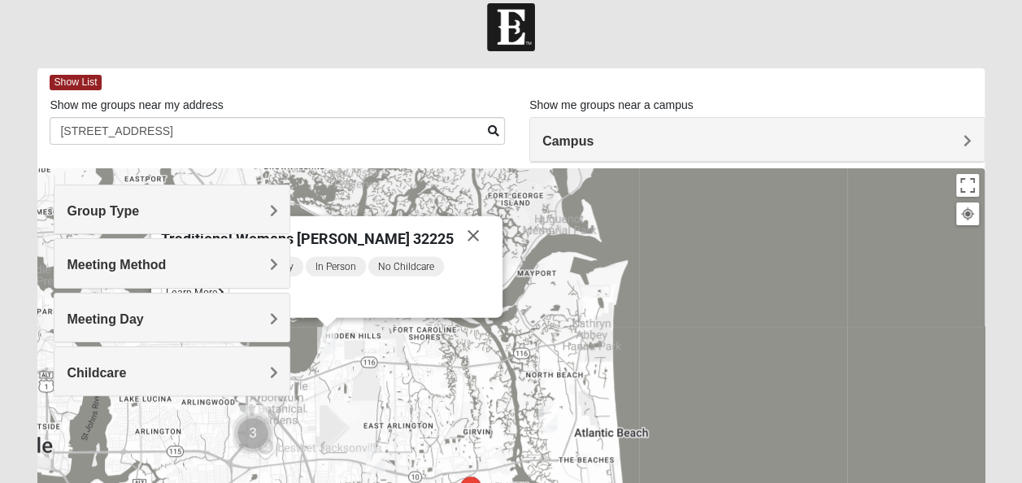
click at [327, 339] on img "Traditional Womens DeLoach 32225" at bounding box center [327, 340] width 20 height 27
drag, startPoint x: 399, startPoint y: 299, endPoint x: 605, endPoint y: 289, distance: 205.9
drag, startPoint x: 390, startPoint y: 295, endPoint x: 409, endPoint y: 247, distance: 51.5
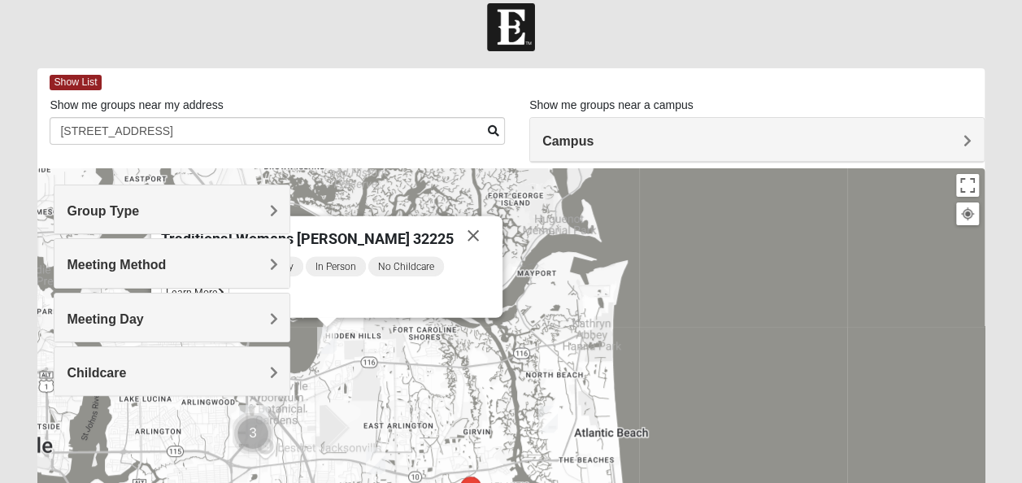
click at [409, 247] on div "Traditional Womens [PERSON_NAME] 32225 [DATE] PM Women Only In Person No Childc…" at bounding box center [326, 267] width 351 height 102
click at [966, 190] on button "Toggle fullscreen view" at bounding box center [967, 185] width 23 height 23
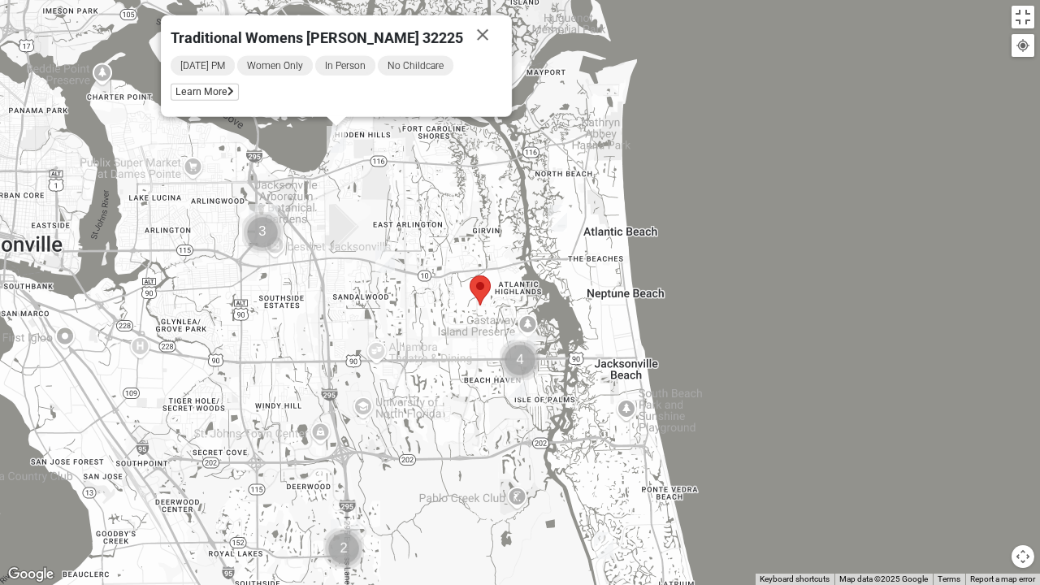
click at [969, 249] on div "Traditional Womens [PERSON_NAME] 32225 [DATE] PM Women Only In Person No Childc…" at bounding box center [520, 292] width 1040 height 585
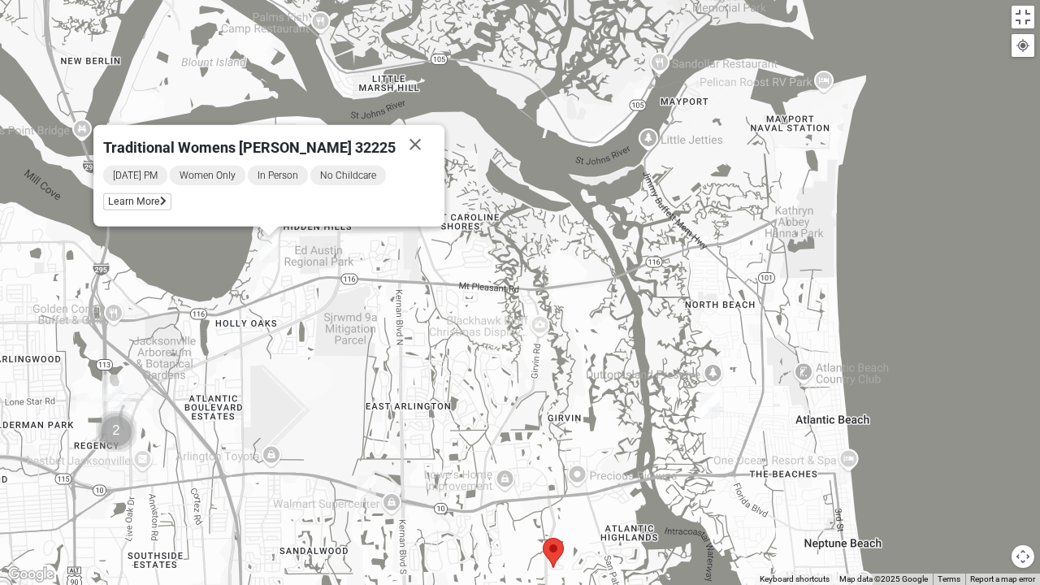
drag, startPoint x: 244, startPoint y: 377, endPoint x: 802, endPoint y: 583, distance: 595.0
click at [802, 482] on div "Traditional Womens [PERSON_NAME] 32225 [DATE] PM Women Only In Person No Childc…" at bounding box center [520, 292] width 1040 height 585
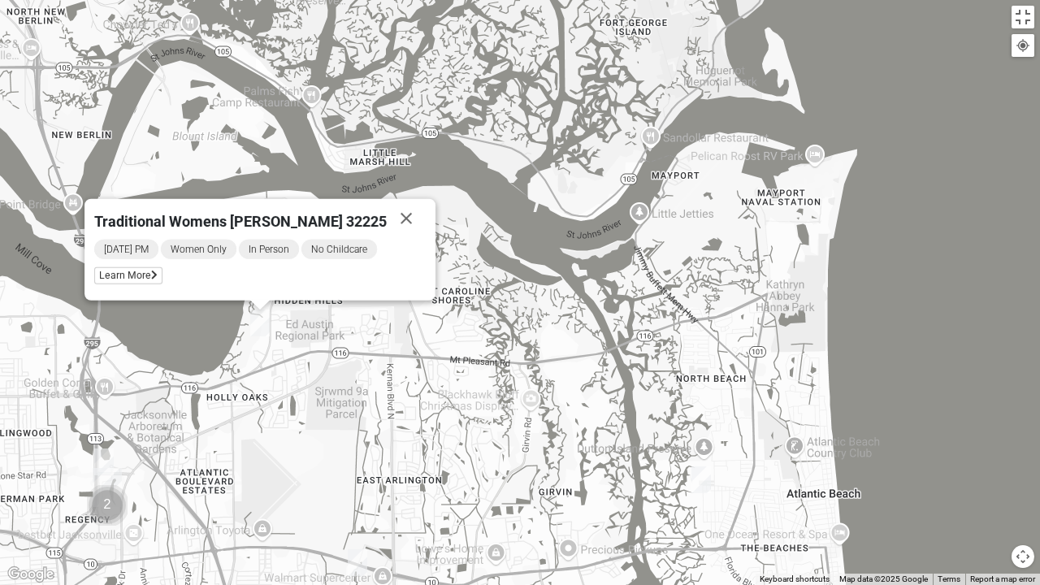
drag, startPoint x: 324, startPoint y: 289, endPoint x: 315, endPoint y: 366, distance: 76.9
click at [315, 366] on div "Traditional Womens [PERSON_NAME] 32225 [DATE] PM Women Only In Person No Childc…" at bounding box center [520, 292] width 1040 height 585
click at [315, 327] on div "Traditional Womens [PERSON_NAME] 32225 [DATE] PM Women Only In Person No Childc…" at bounding box center [520, 292] width 1040 height 585
click at [1021, 21] on button "Toggle fullscreen view" at bounding box center [1023, 17] width 23 height 23
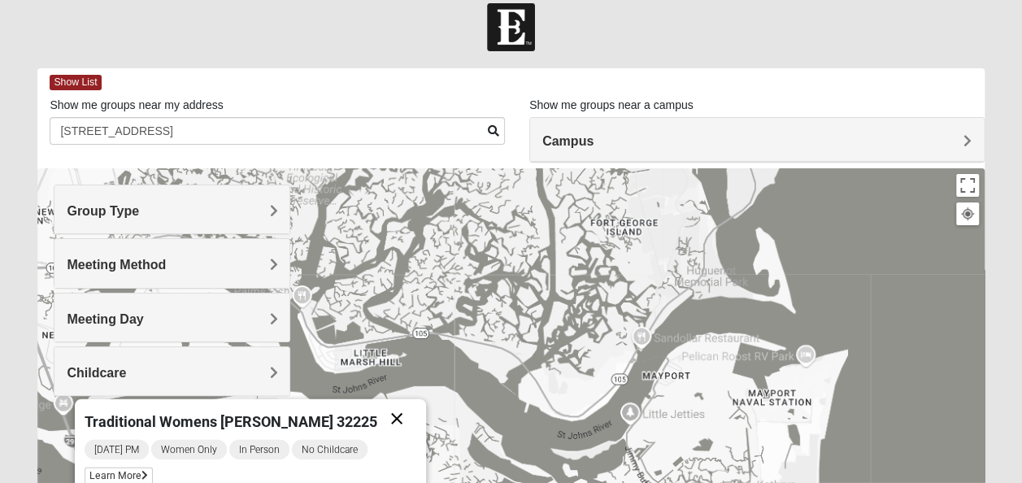
click at [377, 415] on button "Close" at bounding box center [396, 418] width 39 height 39
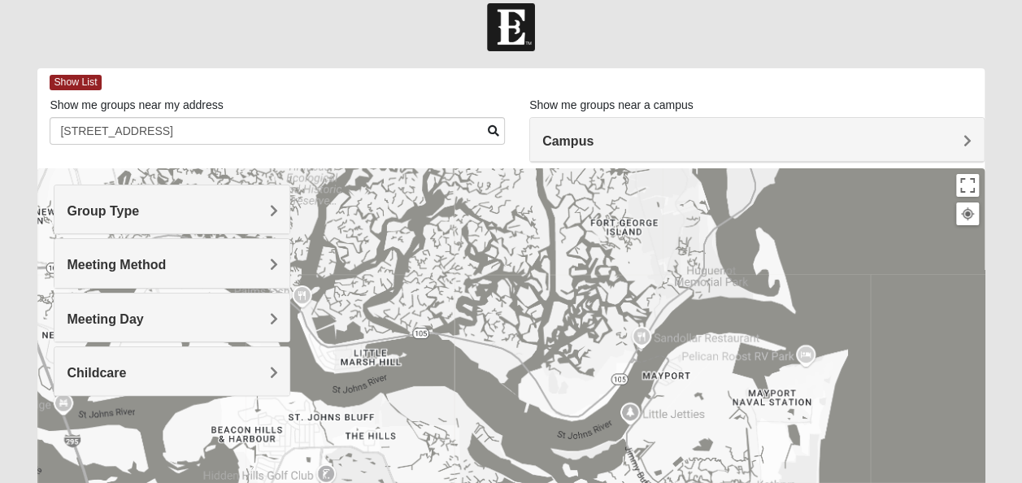
drag, startPoint x: 701, startPoint y: 268, endPoint x: 702, endPoint y: 427, distance: 158.5
click at [961, 211] on div at bounding box center [967, 213] width 15 height 15
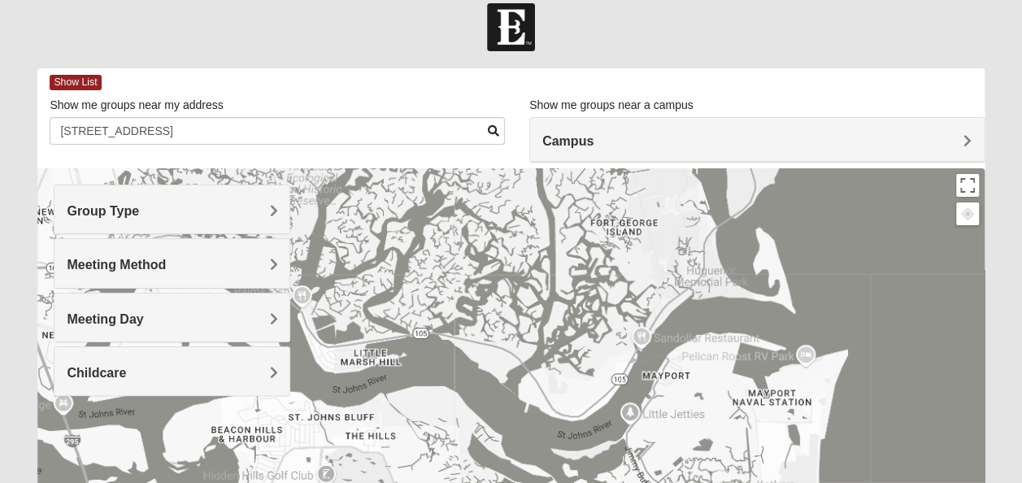
click at [961, 211] on div at bounding box center [967, 213] width 15 height 15
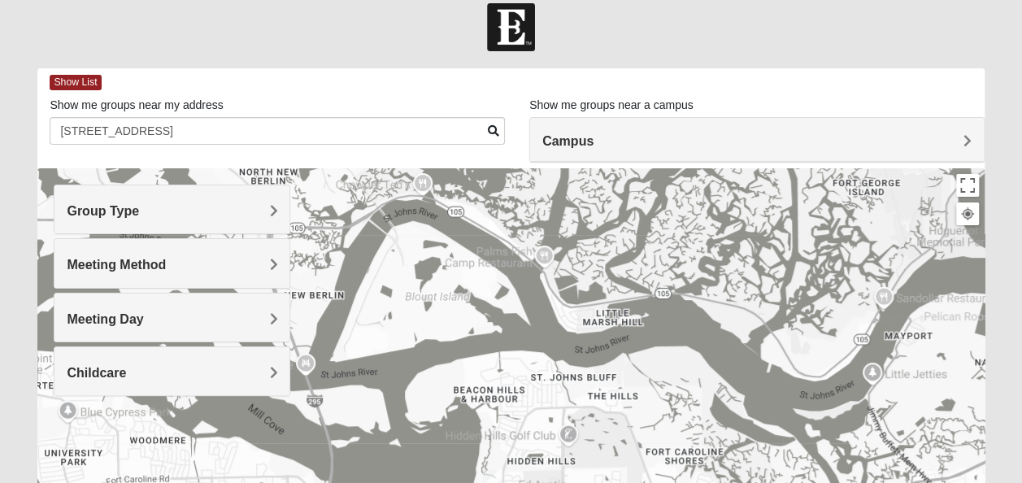
drag, startPoint x: 412, startPoint y: 297, endPoint x: 653, endPoint y: 252, distance: 245.6
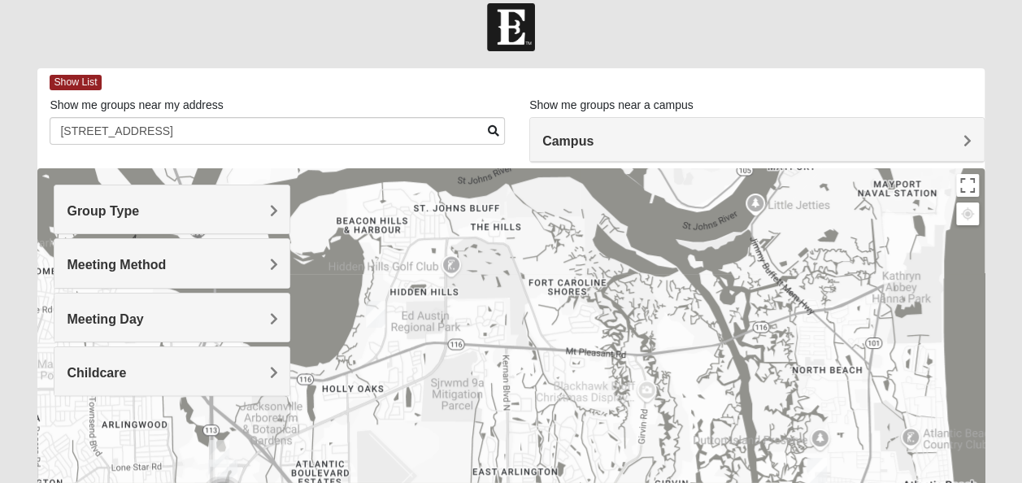
drag, startPoint x: 650, startPoint y: 467, endPoint x: 531, endPoint y: 297, distance: 208.3
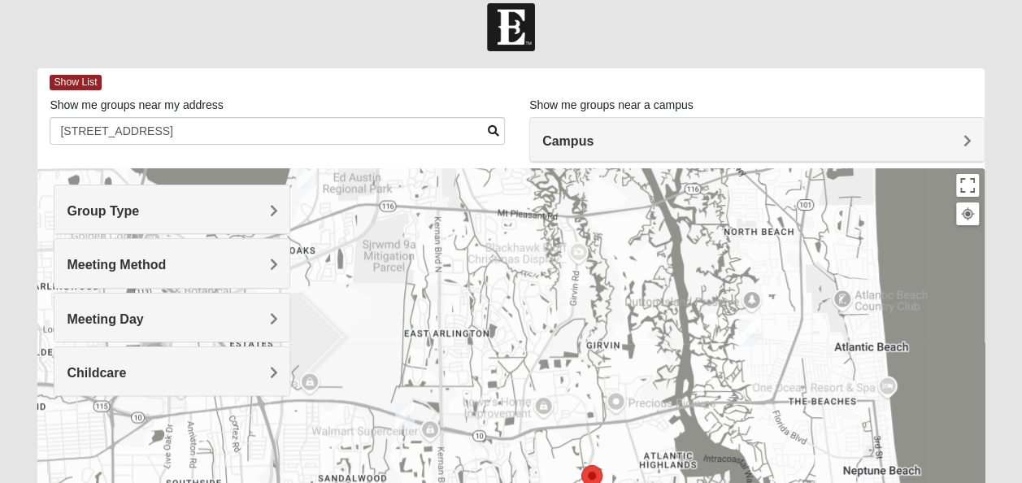
drag, startPoint x: 651, startPoint y: 416, endPoint x: 582, endPoint y: 276, distance: 155.9
click at [744, 340] on img "Womens Simmons 32233" at bounding box center [749, 332] width 20 height 27
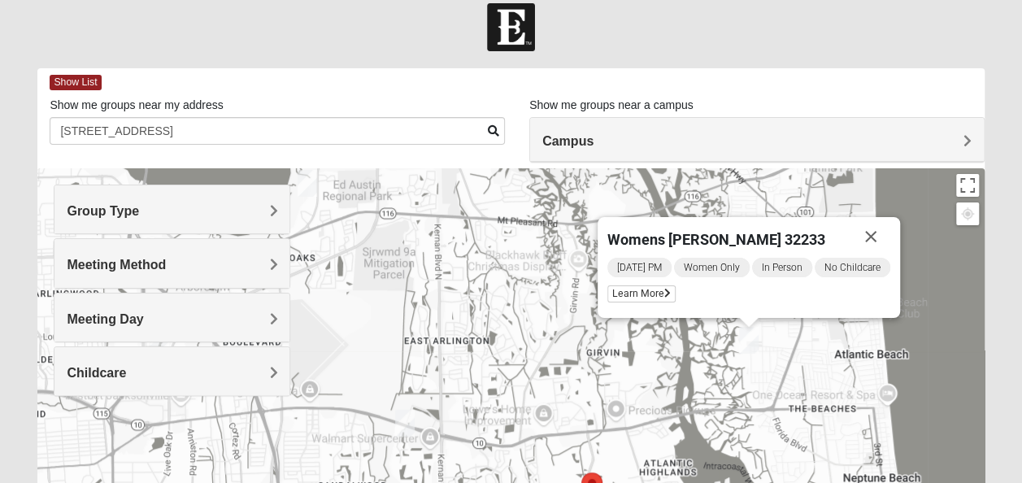
click at [740, 336] on img "Womens Simmons 32233" at bounding box center [749, 340] width 20 height 27
click at [740, 335] on img "Womens Simmons 32233" at bounding box center [749, 340] width 20 height 27
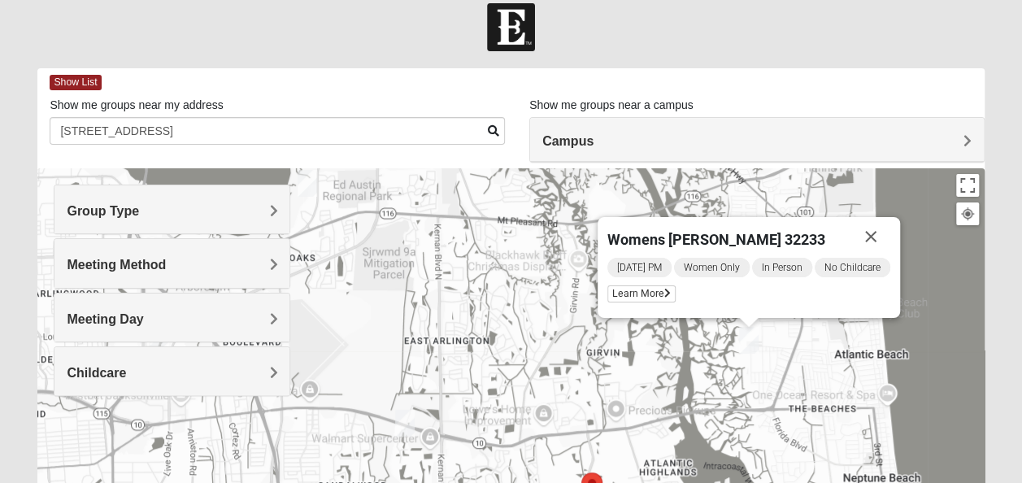
click at [740, 335] on img "Womens Simmons 32233" at bounding box center [749, 340] width 20 height 27
click at [962, 187] on button "Toggle fullscreen view" at bounding box center [967, 185] width 23 height 23
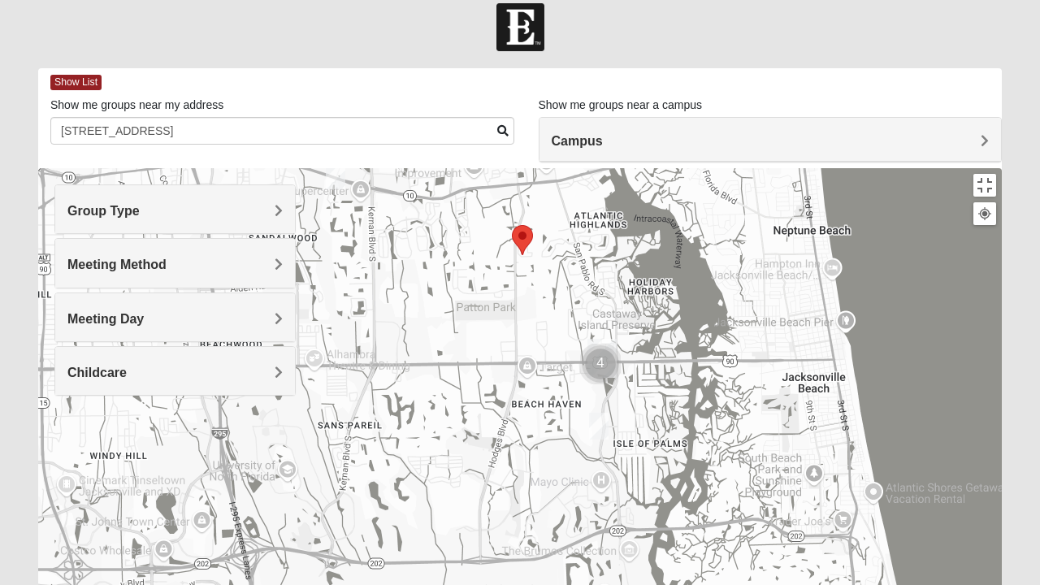
drag, startPoint x: 761, startPoint y: 460, endPoint x: 587, endPoint y: 140, distance: 364.4
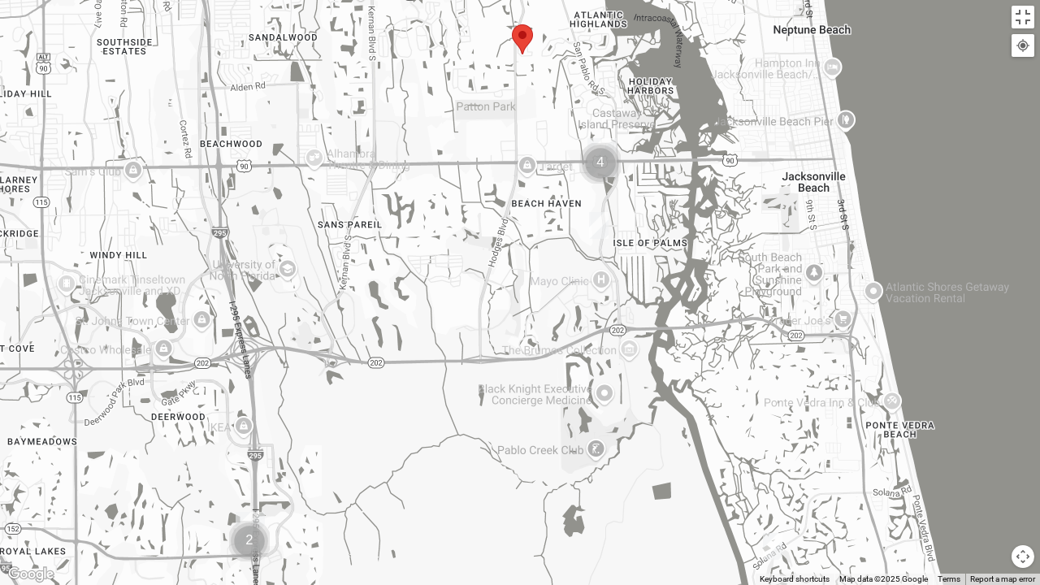
click at [694, 244] on div "Womens [PERSON_NAME] 32233 [DATE] PM Women Only In Person No Childcare Learn Mo…" at bounding box center [520, 292] width 1040 height 585
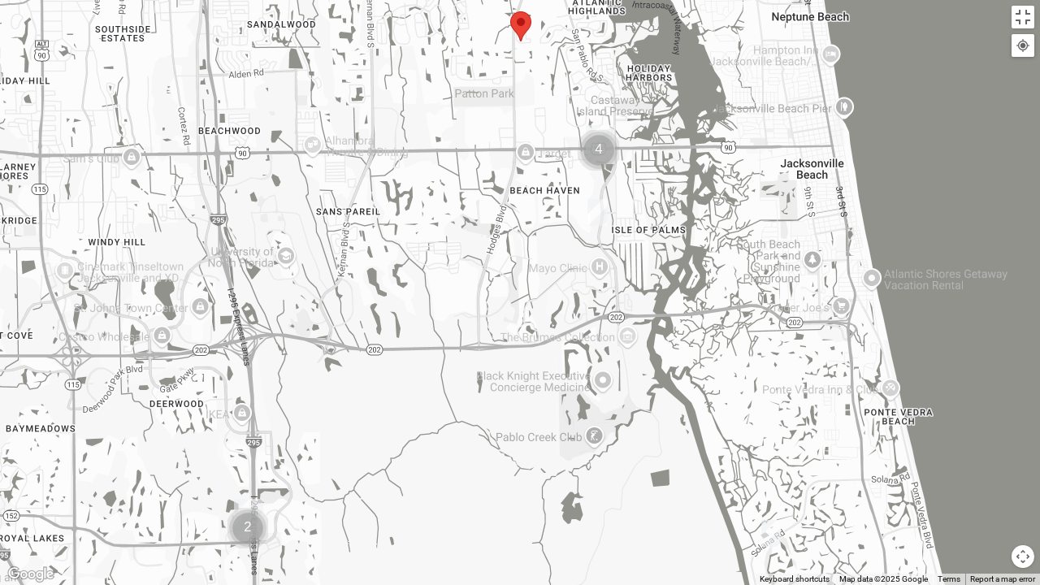
click at [590, 208] on img "Mixed Irish 32224" at bounding box center [598, 212] width 20 height 27
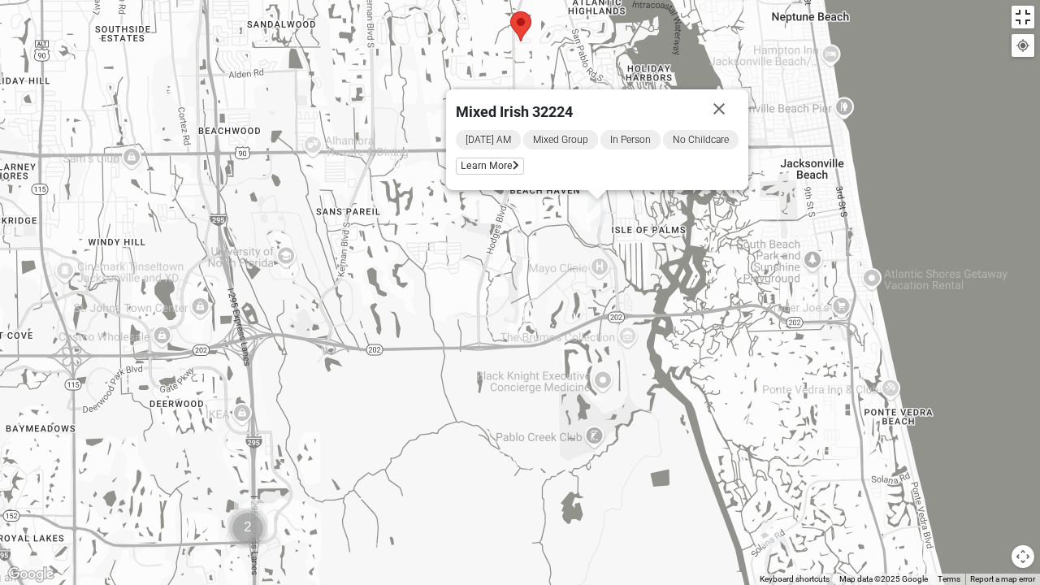
click at [1021, 15] on button "Toggle fullscreen view" at bounding box center [1023, 17] width 23 height 23
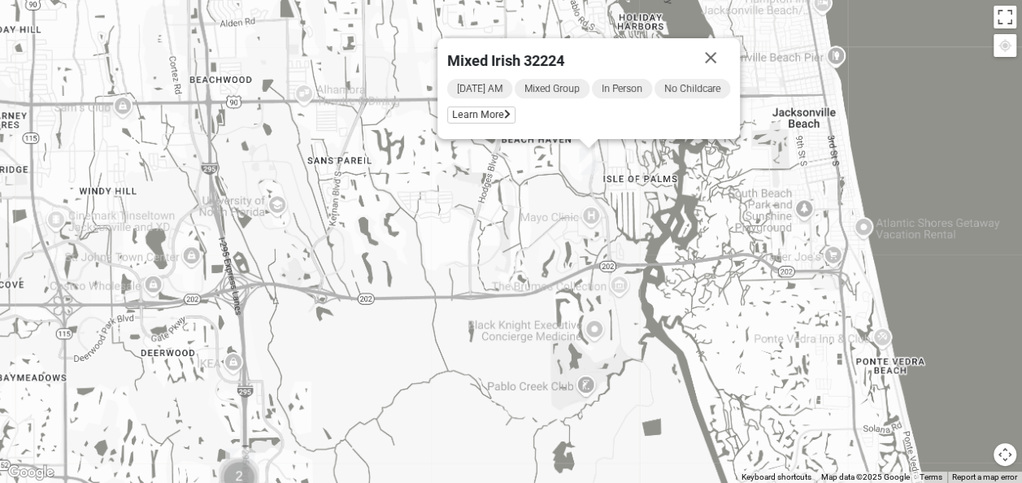
click at [143, 315] on span "Meeting Day" at bounding box center [105, 319] width 76 height 14
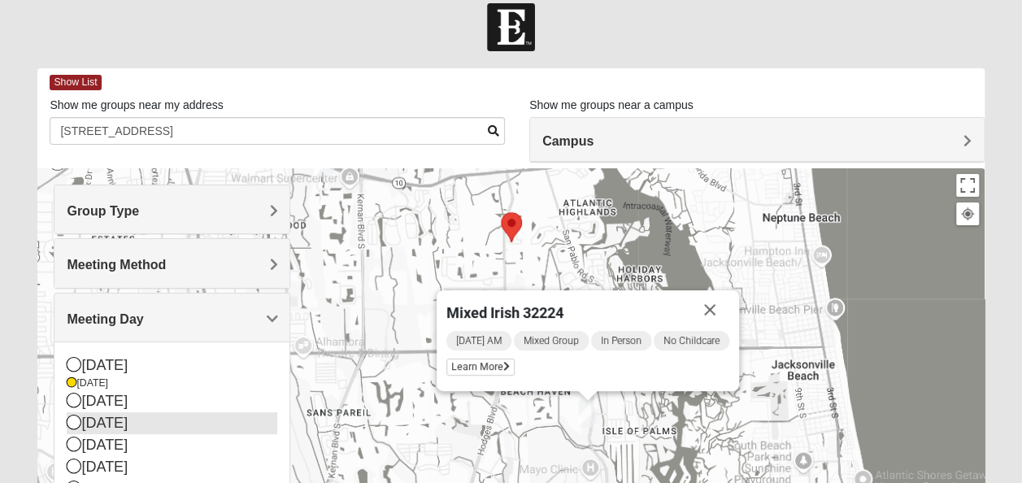
click at [75, 419] on icon at bounding box center [74, 422] width 15 height 15
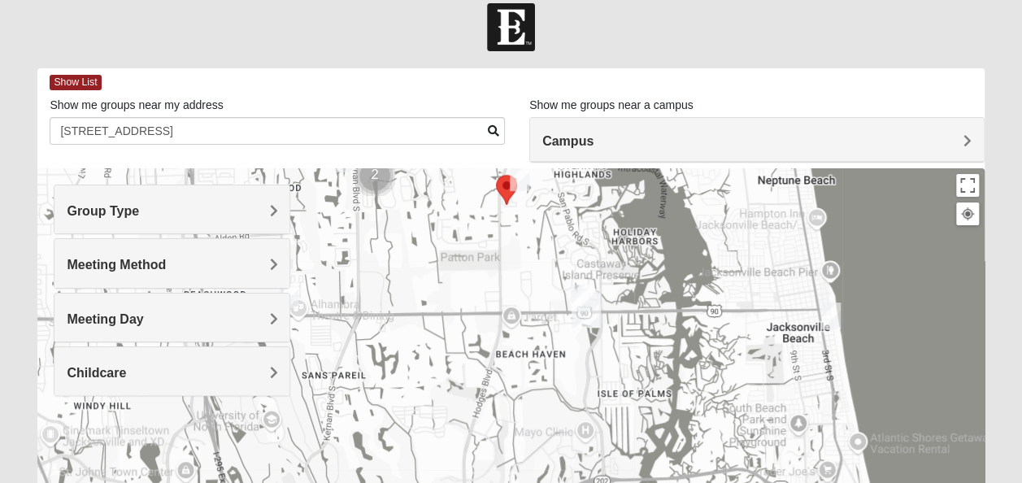
drag, startPoint x: 729, startPoint y: 405, endPoint x: 723, endPoint y: 361, distance: 44.3
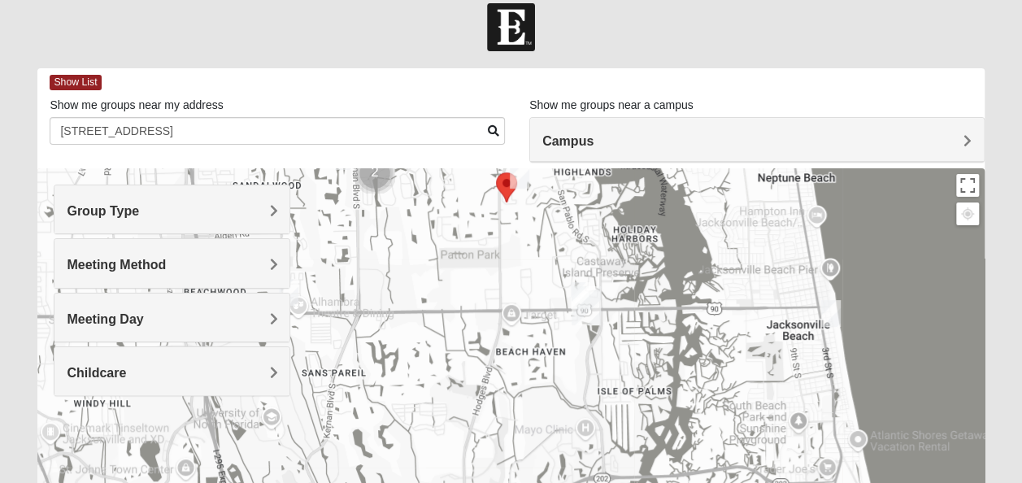
click at [582, 284] on img "On Campus Womens Manfredi 32250" at bounding box center [581, 295] width 20 height 27
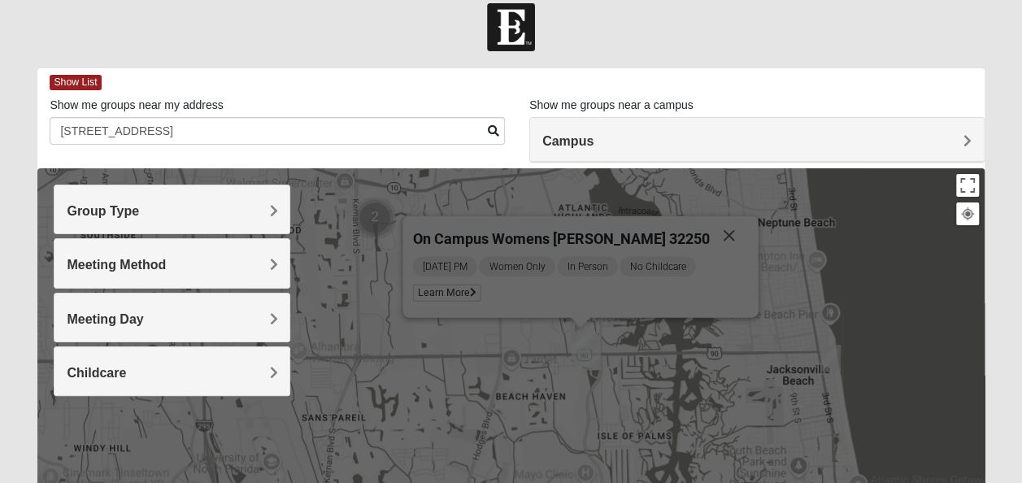
scroll to position [13, 0]
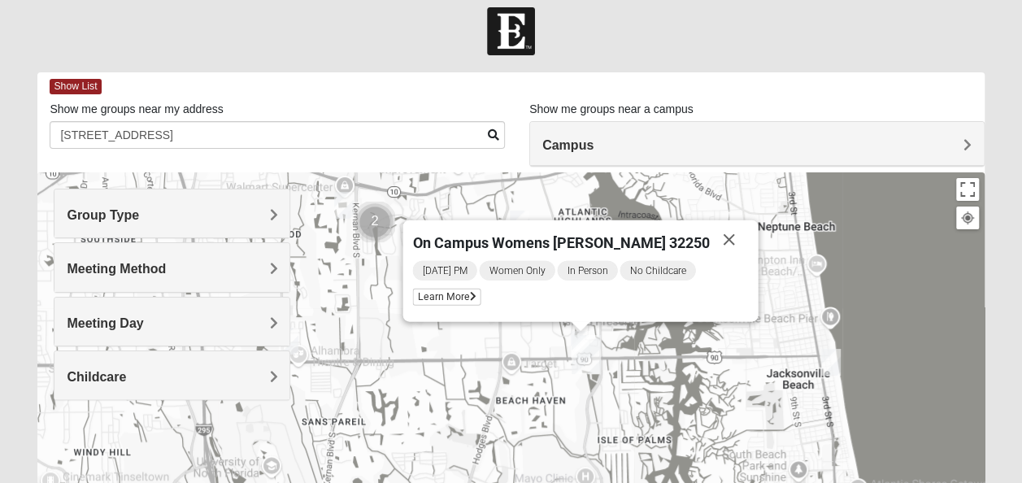
click at [584, 349] on img "San Pablo" at bounding box center [585, 354] width 29 height 39
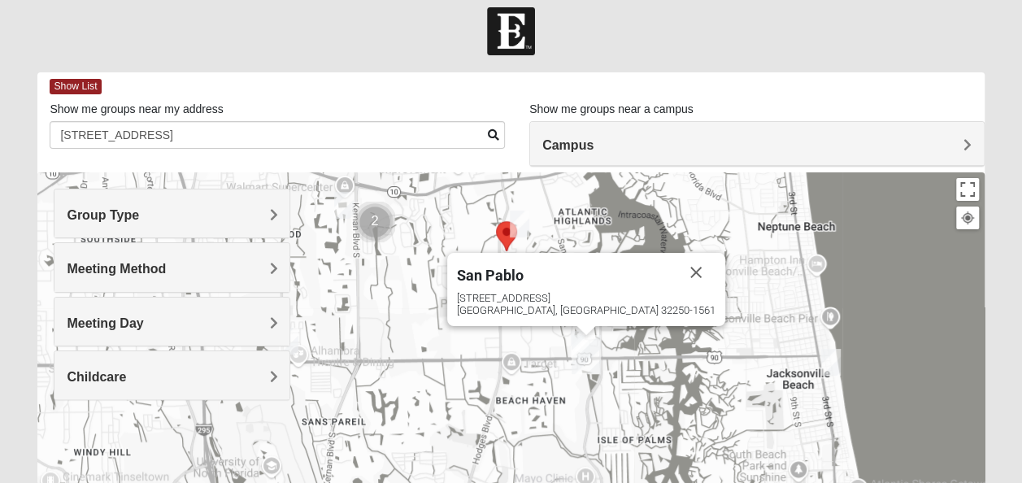
click at [832, 367] on img "Mixed Watkins 32250" at bounding box center [831, 362] width 20 height 27
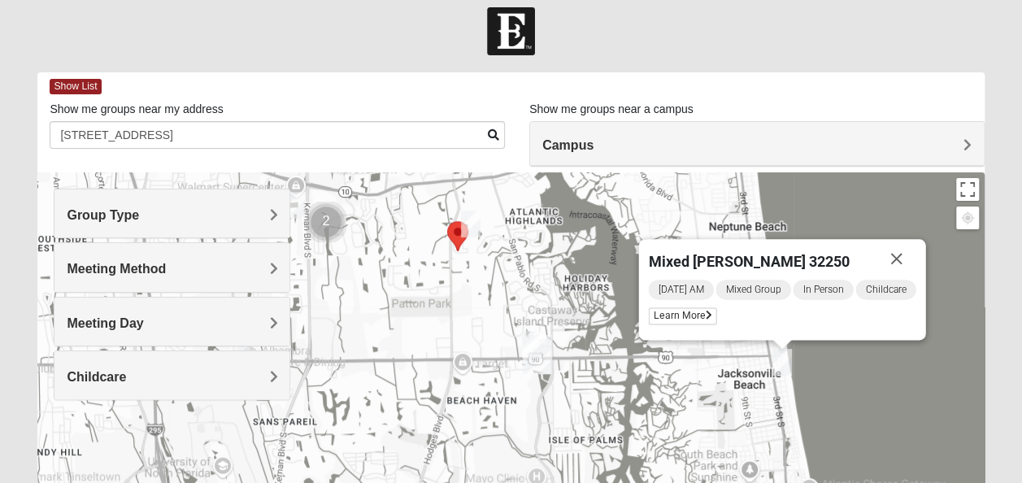
click at [471, 224] on img "Womens Yonge 32224" at bounding box center [471, 224] width 20 height 27
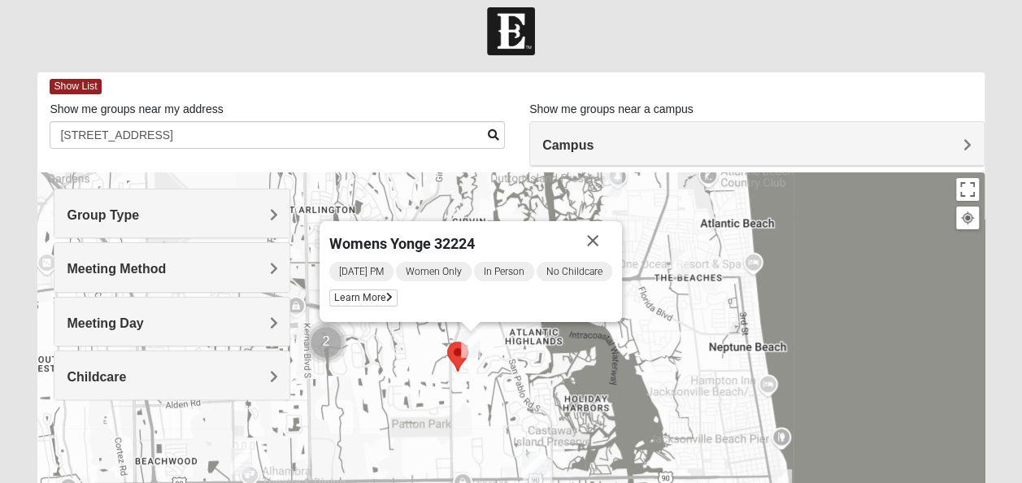
click at [475, 345] on img "Womens Yonge 32224" at bounding box center [471, 344] width 20 height 27
click at [964, 186] on button "Toggle fullscreen view" at bounding box center [967, 189] width 23 height 23
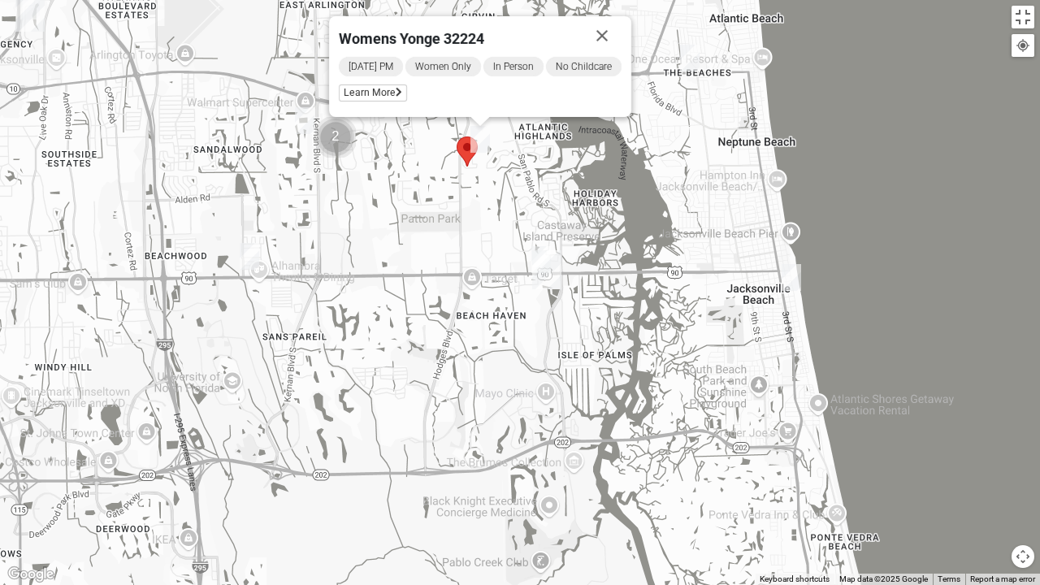
click at [256, 248] on img "Womens Campanella/Harnek 32246" at bounding box center [250, 256] width 20 height 27
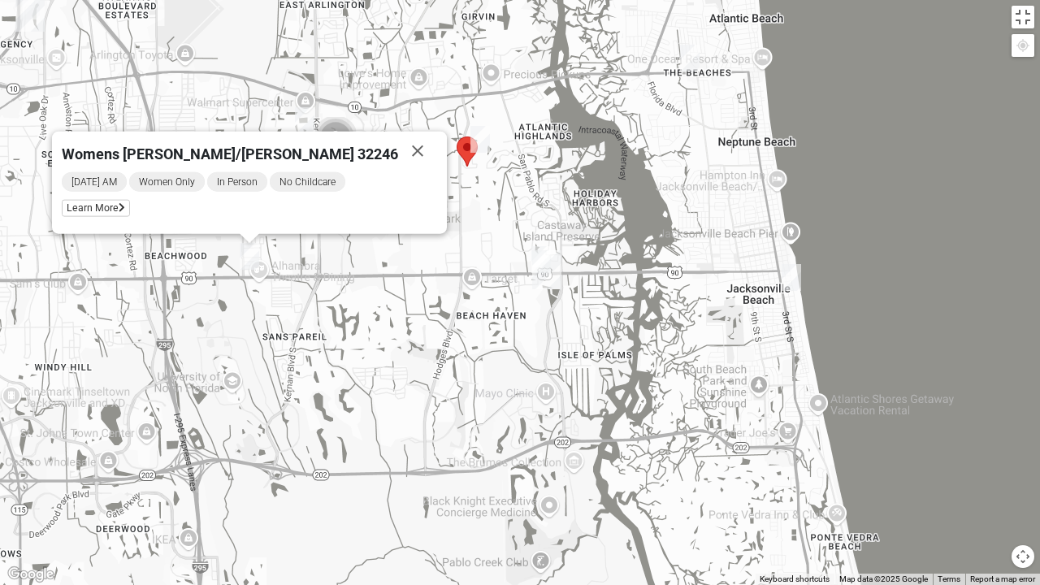
click at [470, 151] on img "Selected Address" at bounding box center [467, 152] width 21 height 30
click at [483, 135] on img "Womens Yonge 32224" at bounding box center [481, 139] width 20 height 27
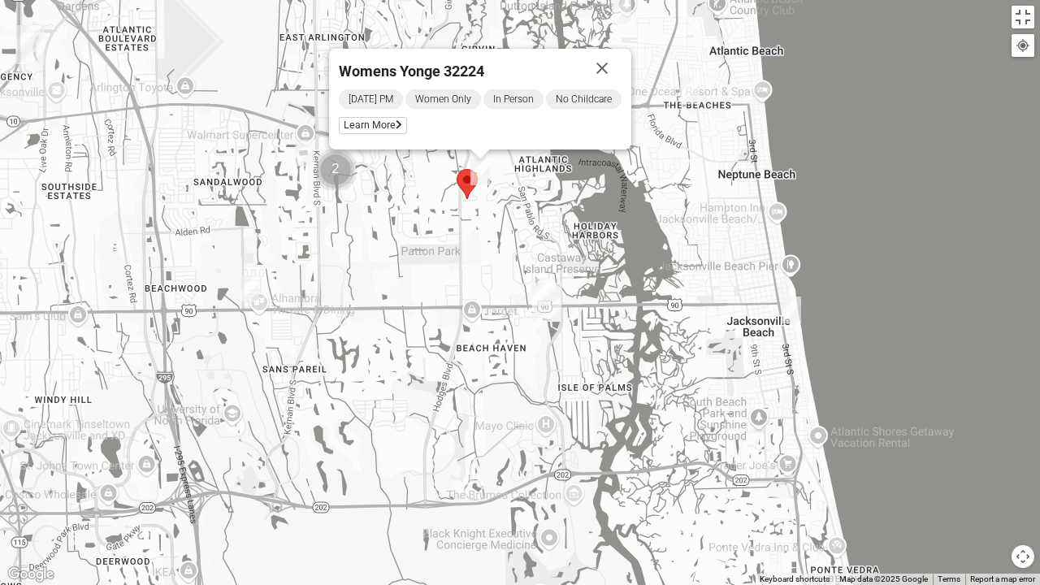
click at [468, 183] on img "Selected Address" at bounding box center [467, 184] width 21 height 30
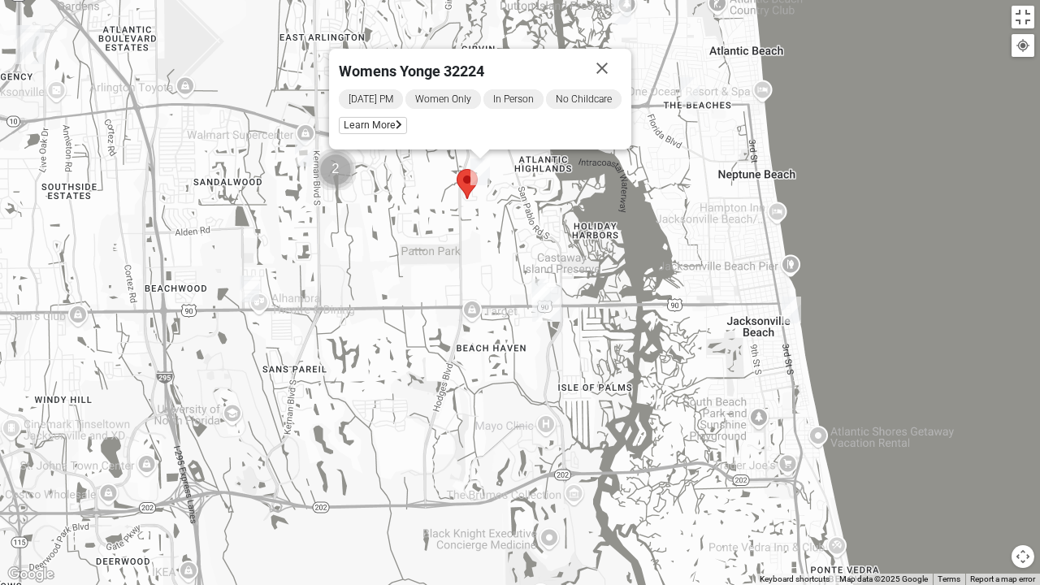
click at [468, 183] on img "Selected Address" at bounding box center [467, 184] width 21 height 30
click at [1021, 16] on button "Toggle fullscreen view" at bounding box center [1023, 17] width 23 height 23
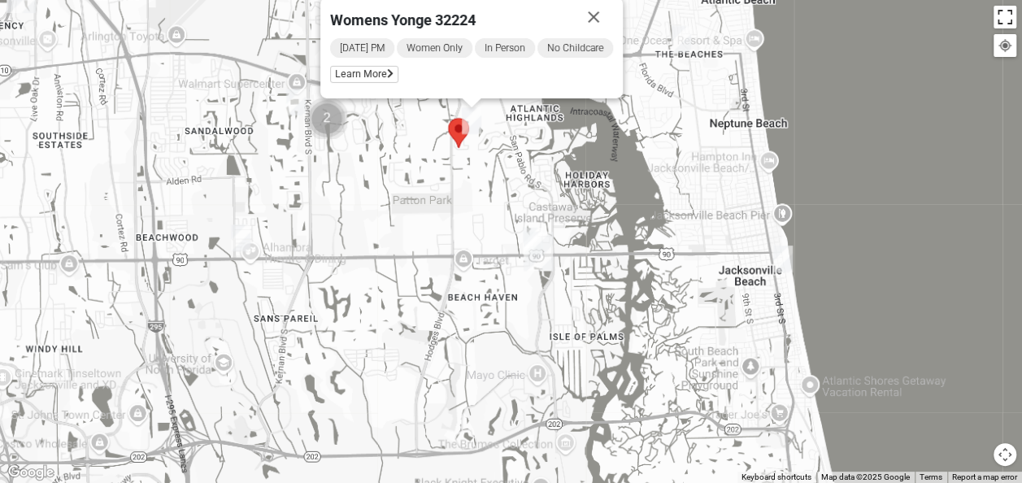
click at [993, 28] on button "Toggle fullscreen view" at bounding box center [1004, 17] width 23 height 23
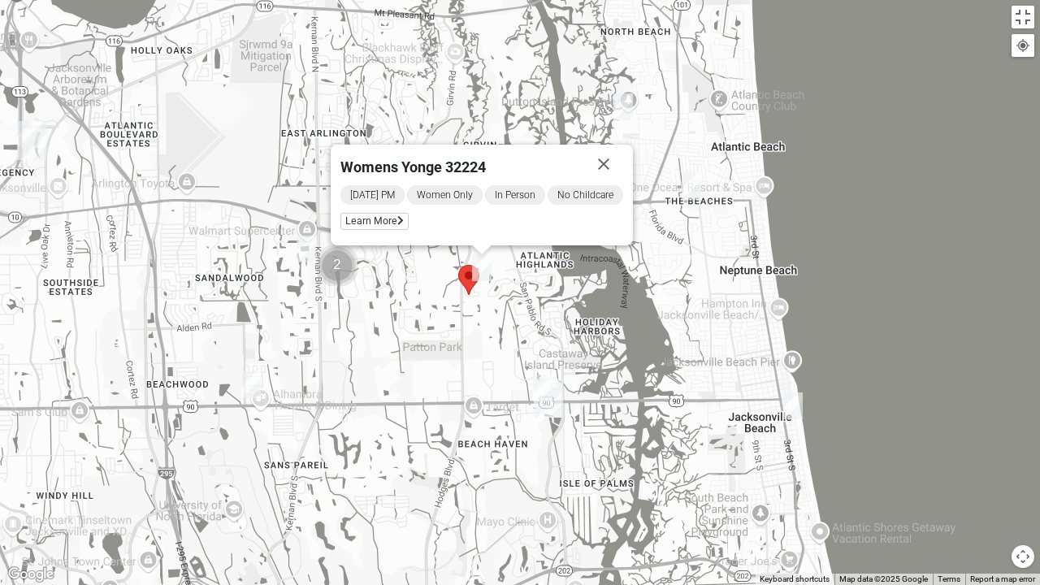
drag, startPoint x: 692, startPoint y: 197, endPoint x: 692, endPoint y: 292, distance: 95.1
click at [692, 292] on div "Womens Yonge 32224 [DATE] PM Women Only In Person No Childcare Learn More" at bounding box center [520, 292] width 1040 height 585
click at [470, 270] on img "Selected Address" at bounding box center [468, 278] width 21 height 30
click at [483, 262] on img "Womens Yonge 32224" at bounding box center [482, 266] width 20 height 27
click button "Close" at bounding box center [603, 162] width 39 height 39
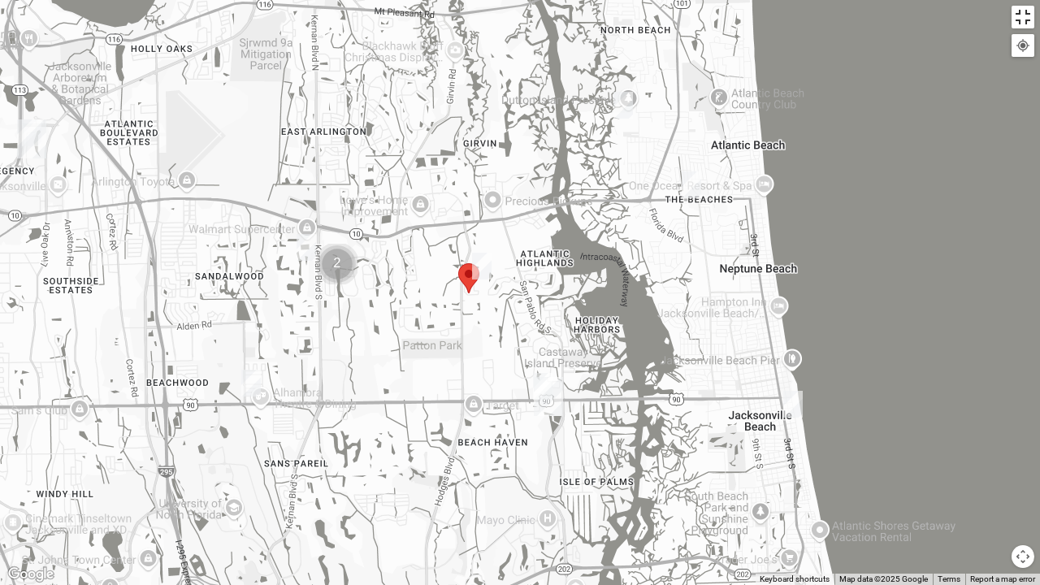
click at [1018, 21] on button "Toggle fullscreen view" at bounding box center [1023, 17] width 23 height 23
